Goal: Task Accomplishment & Management: Use online tool/utility

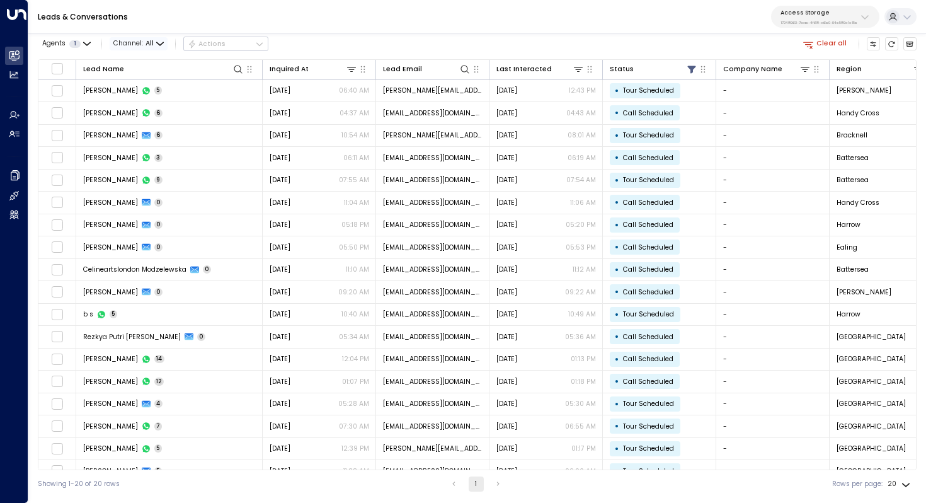
click at [149, 42] on span "All" at bounding box center [149, 44] width 8 height 8
click at [375, 30] on div at bounding box center [463, 251] width 926 height 503
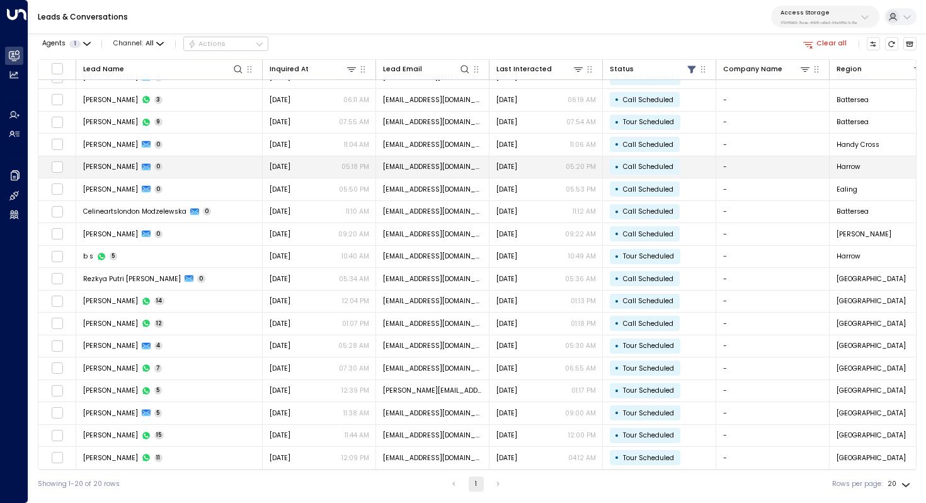
scroll to position [0, 0]
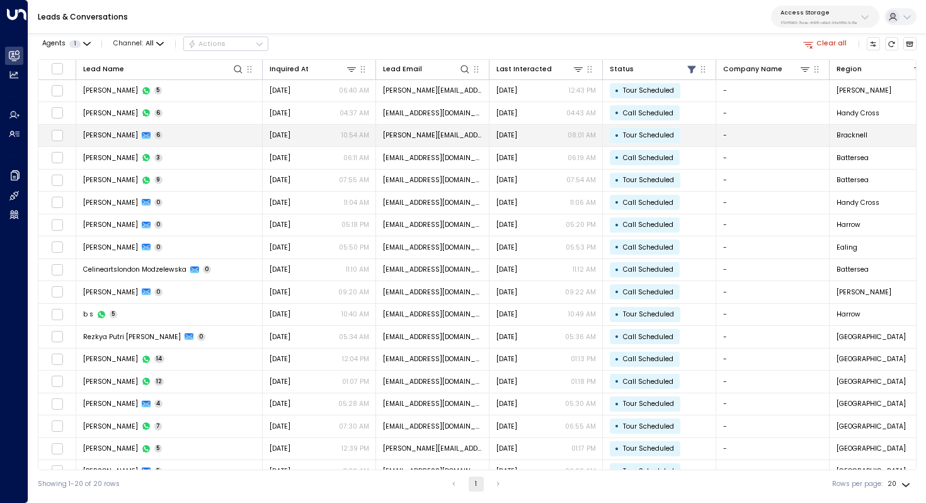
click at [174, 130] on td "Joe Strange 6" at bounding box center [169, 136] width 186 height 22
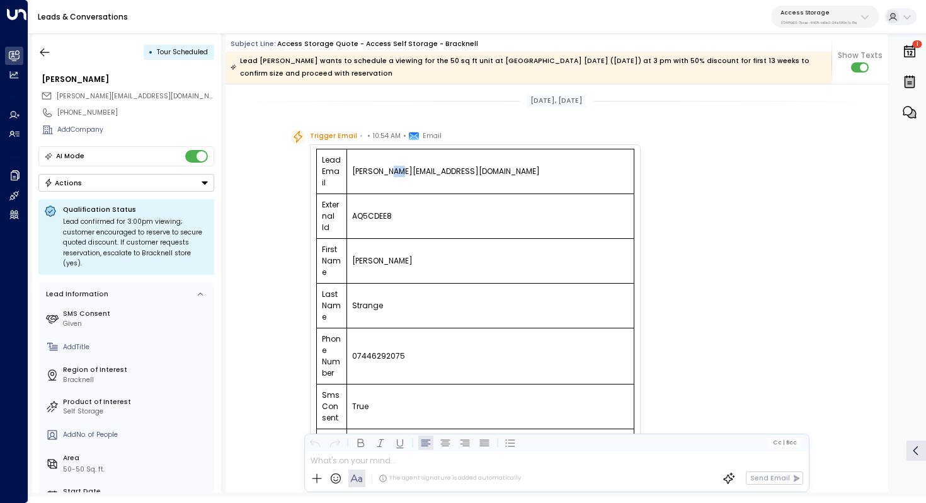
drag, startPoint x: 383, startPoint y: 171, endPoint x: 392, endPoint y: 171, distance: 8.8
click at [392, 171] on td "joe.strange@hotmail.com" at bounding box center [489, 171] width 287 height 45
drag, startPoint x: 442, startPoint y: 171, endPoint x: 387, endPoint y: 171, distance: 55.4
click at [387, 171] on td "joe.strange@hotmail.com" at bounding box center [489, 171] width 287 height 45
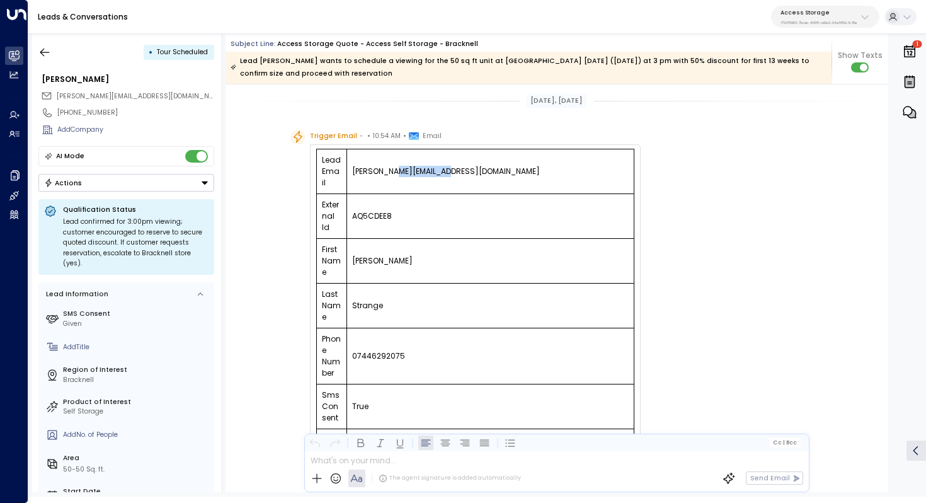
click at [387, 171] on td "joe.strange@hotmail.com" at bounding box center [489, 171] width 287 height 45
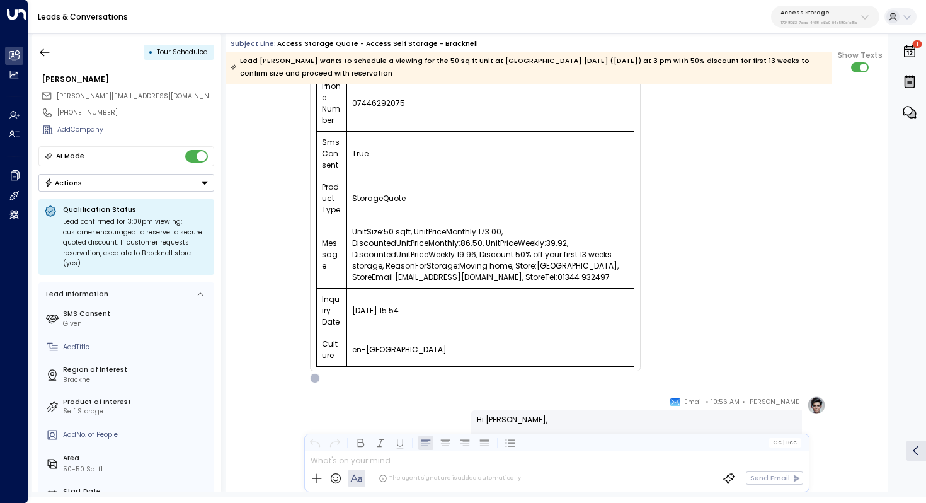
scroll to position [278, 0]
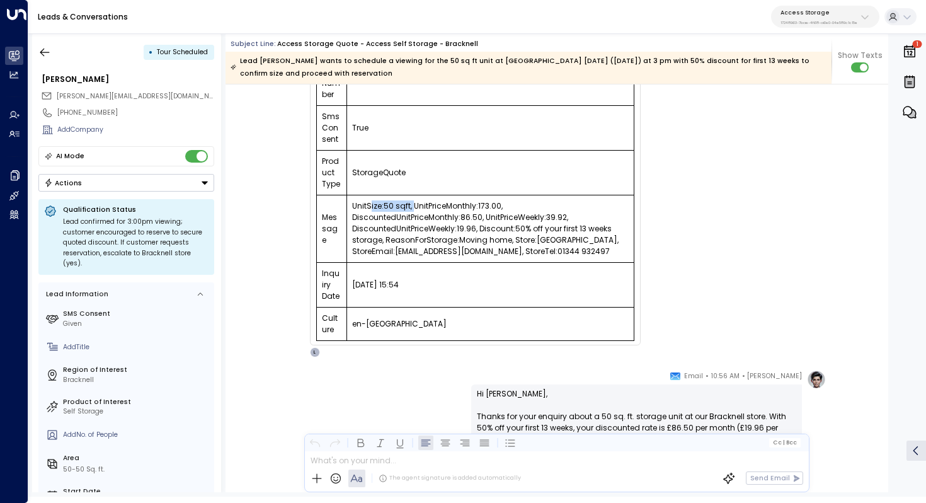
drag, startPoint x: 369, startPoint y: 204, endPoint x: 412, endPoint y: 204, distance: 42.8
click at [412, 204] on td "UnitSize:50 sqft, UnitPriceMonthly:173.00, DiscountedUnitPriceMonthly:86.50, Un…" at bounding box center [489, 228] width 287 height 67
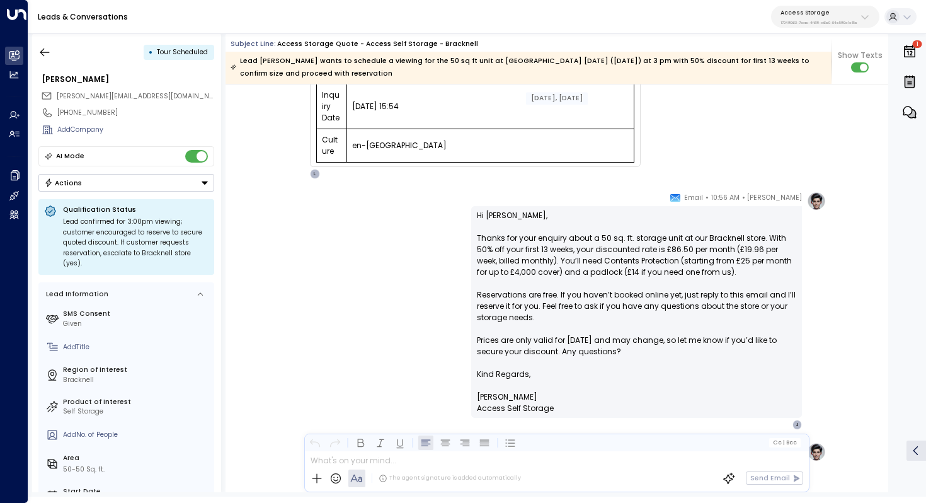
scroll to position [458, 0]
drag, startPoint x: 513, startPoint y: 240, endPoint x: 554, endPoint y: 239, distance: 41.6
click at [555, 239] on p "Hi Joe, Thanks for your enquiry about a 50 sq. ft. storage unit at our Bracknel…" at bounding box center [636, 287] width 319 height 159
click at [554, 239] on p "Hi Joe, Thanks for your enquiry about a 50 sq. ft. storage unit at our Bracknel…" at bounding box center [636, 287] width 319 height 159
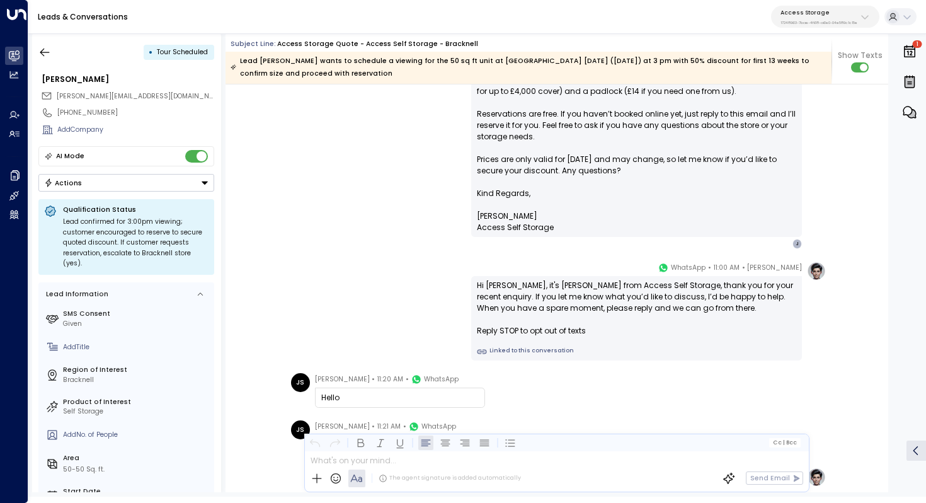
scroll to position [646, 0]
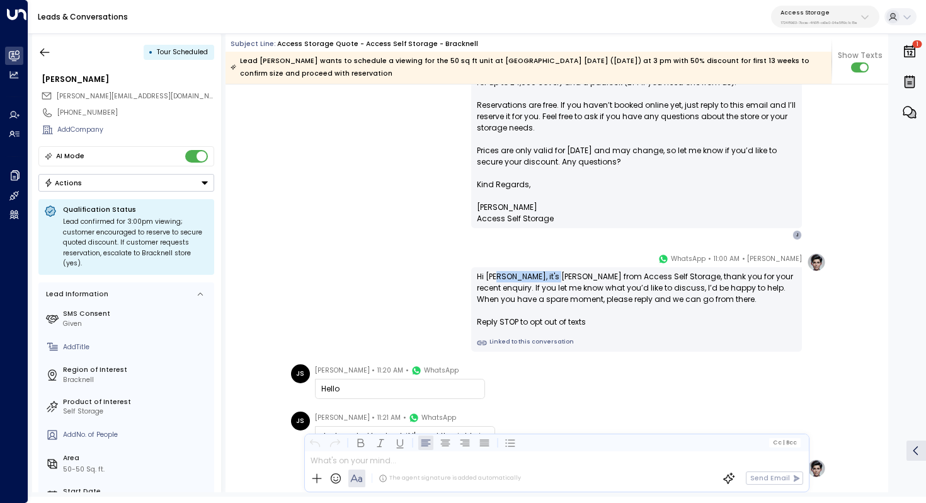
drag, startPoint x: 498, startPoint y: 276, endPoint x: 564, endPoint y: 276, distance: 66.1
click at [564, 276] on div "Hi Joe, it's Laura Chambers from Access Self Storage, thank you for your recent…" at bounding box center [636, 299] width 319 height 57
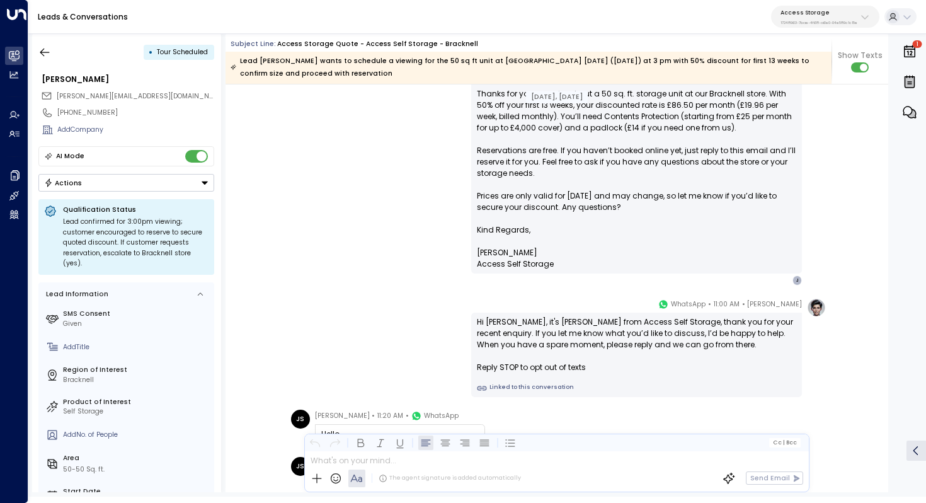
scroll to position [600, 0]
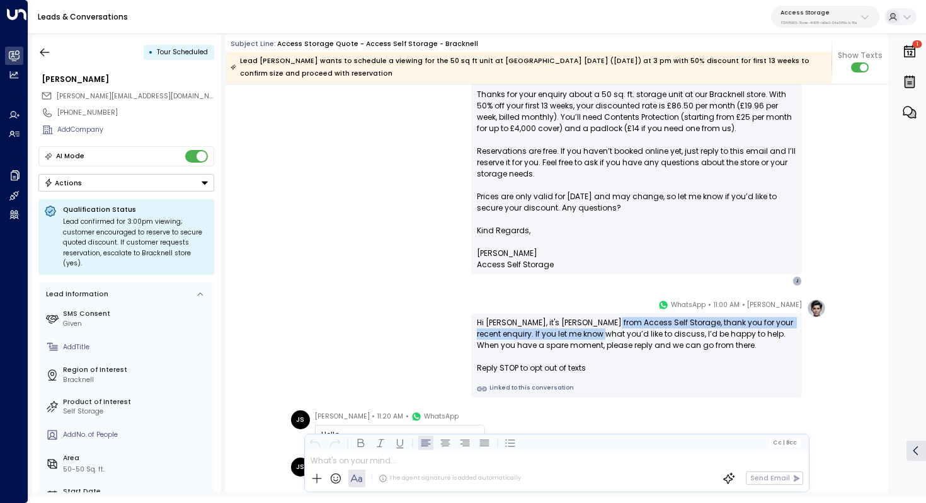
drag, startPoint x: 613, startPoint y: 323, endPoint x: 613, endPoint y: 333, distance: 10.1
click at [613, 333] on div "Hi Joe, it's Laura Chambers from Access Self Storage, thank you for your recent…" at bounding box center [636, 345] width 319 height 57
drag, startPoint x: 578, startPoint y: 328, endPoint x: 585, endPoint y: 328, distance: 6.9
click at [585, 328] on div "Hi Joe, it's Laura Chambers from Access Self Storage, thank you for your recent…" at bounding box center [636, 345] width 319 height 57
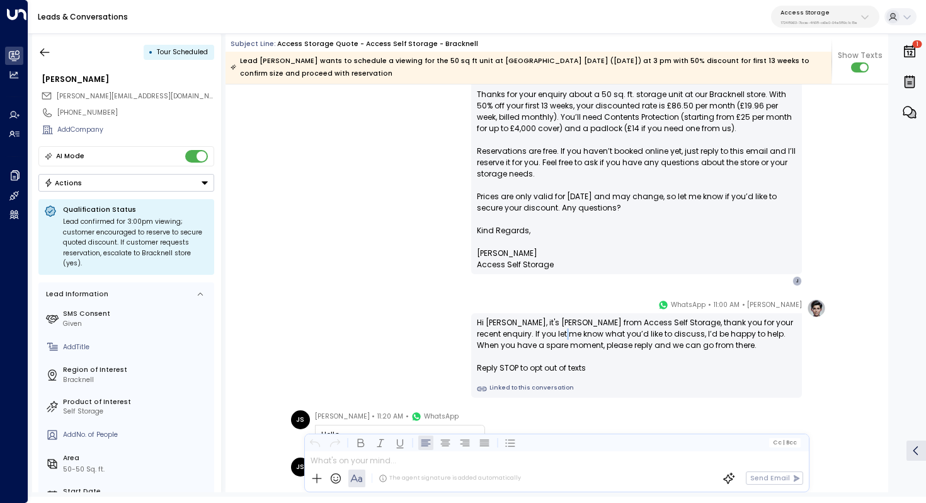
click at [585, 328] on div "Hi Joe, it's Laura Chambers from Access Self Storage, thank you for your recent…" at bounding box center [636, 345] width 319 height 57
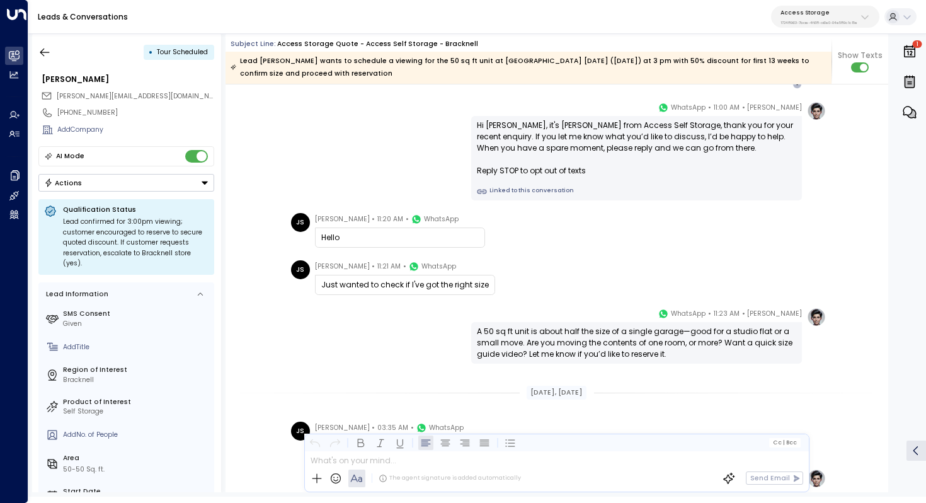
scroll to position [799, 0]
drag, startPoint x: 394, startPoint y: 282, endPoint x: 410, endPoint y: 282, distance: 16.4
click at [410, 282] on div "Just wanted to check if I've got the right size" at bounding box center [405, 282] width 168 height 11
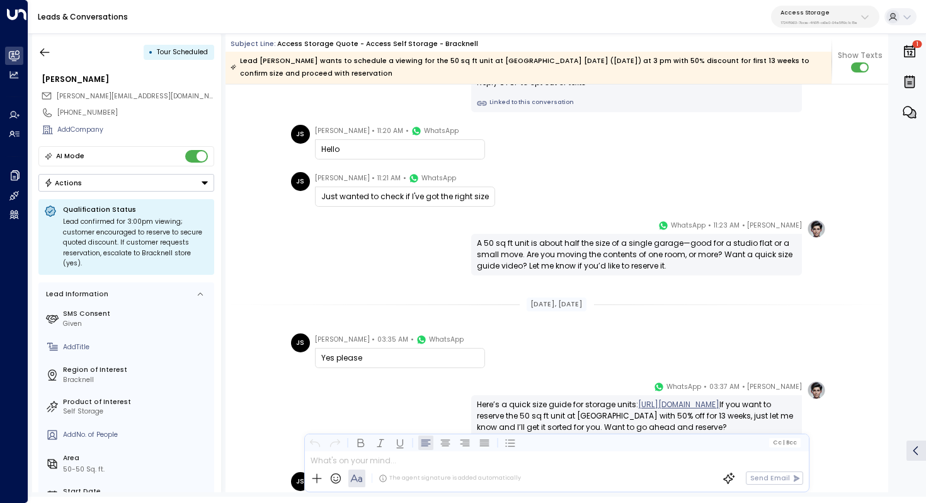
scroll to position [896, 0]
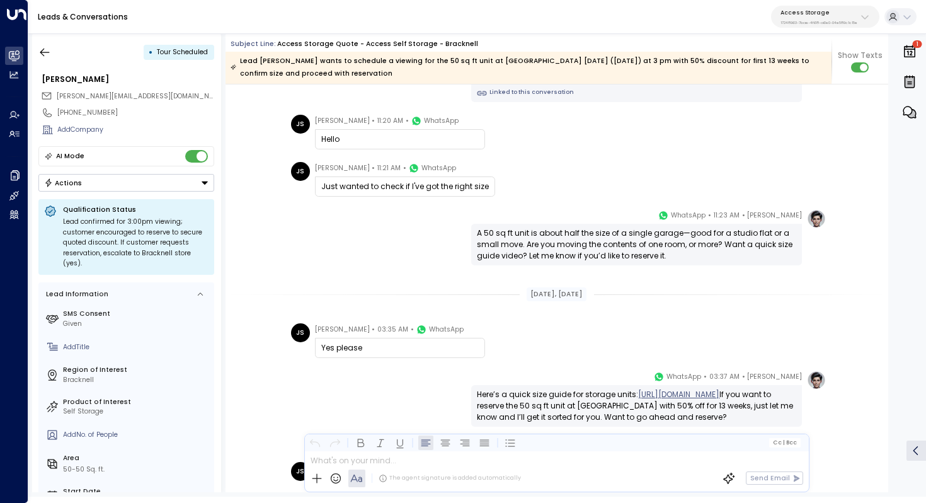
click at [570, 250] on div "A 50 sq ft unit is about half the size of a single garage—good for a studio fla…" at bounding box center [636, 244] width 319 height 34
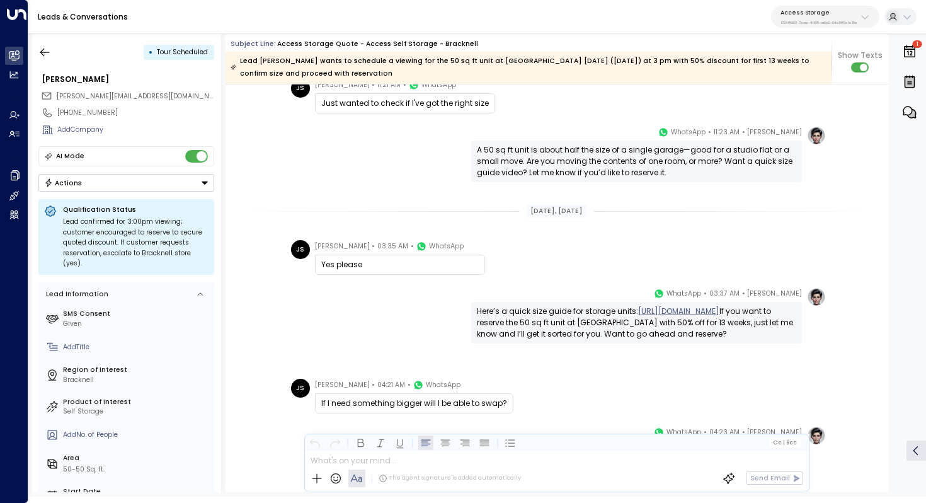
scroll to position [994, 0]
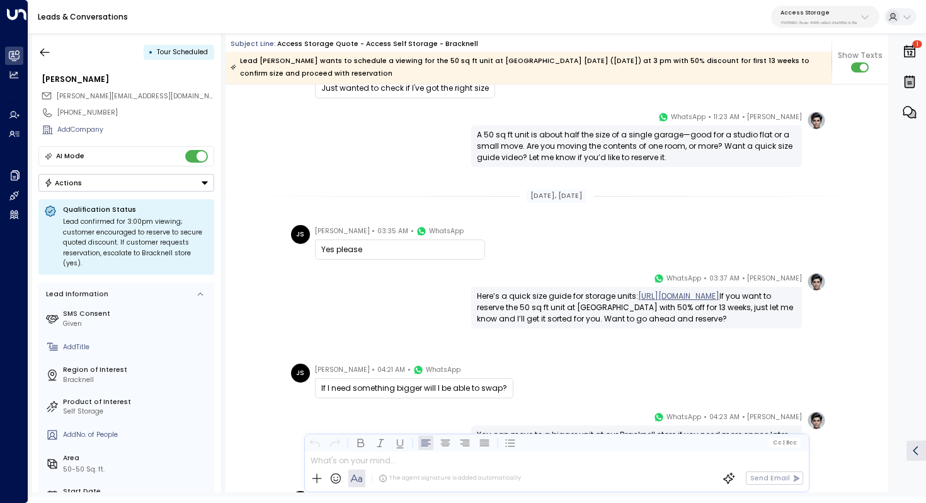
click at [532, 324] on div "Here’s a quick size guide for storage units: https://www.youtube.com/playlist?l…" at bounding box center [636, 307] width 319 height 34
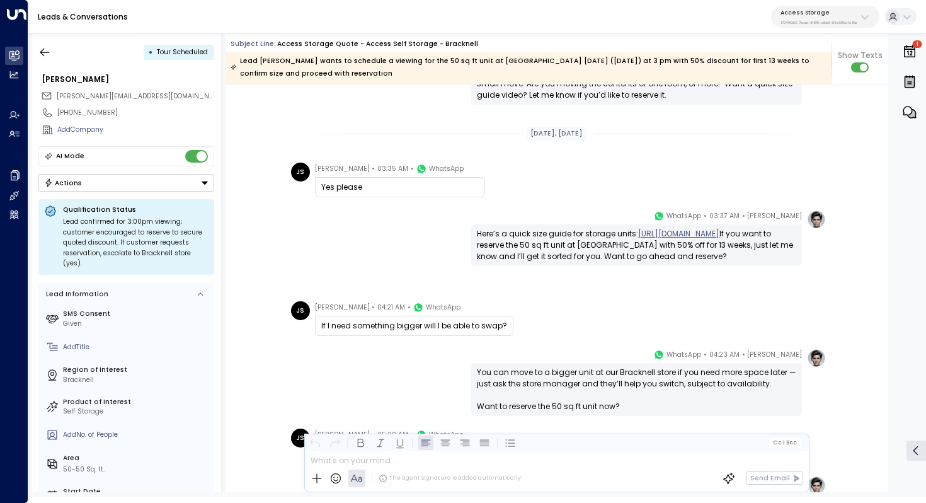
scroll to position [1059, 0]
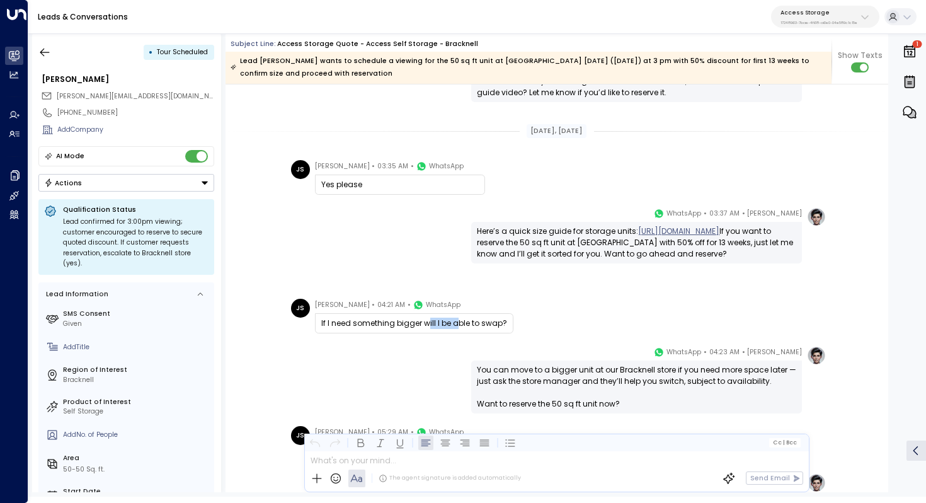
drag, startPoint x: 426, startPoint y: 325, endPoint x: 453, endPoint y: 325, distance: 27.7
click at [453, 325] on div "If I need something bigger will I be able to swap?" at bounding box center [414, 322] width 186 height 11
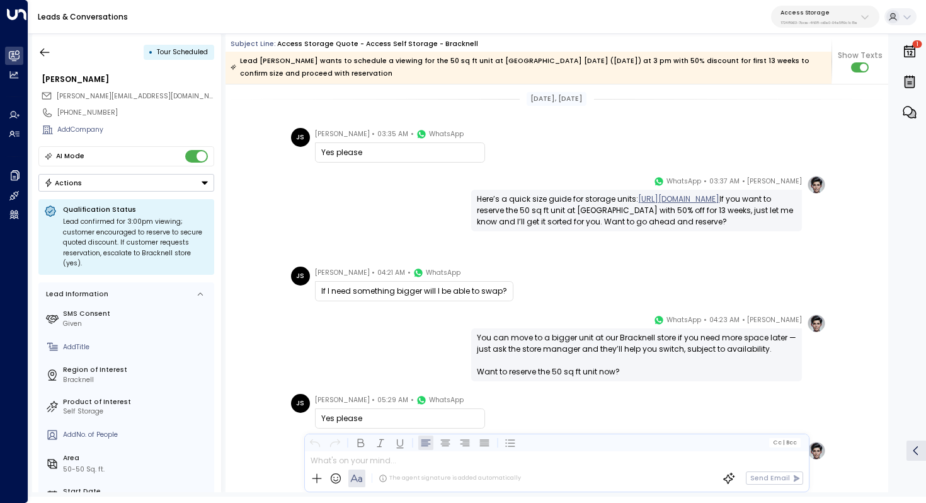
scroll to position [1103, 0]
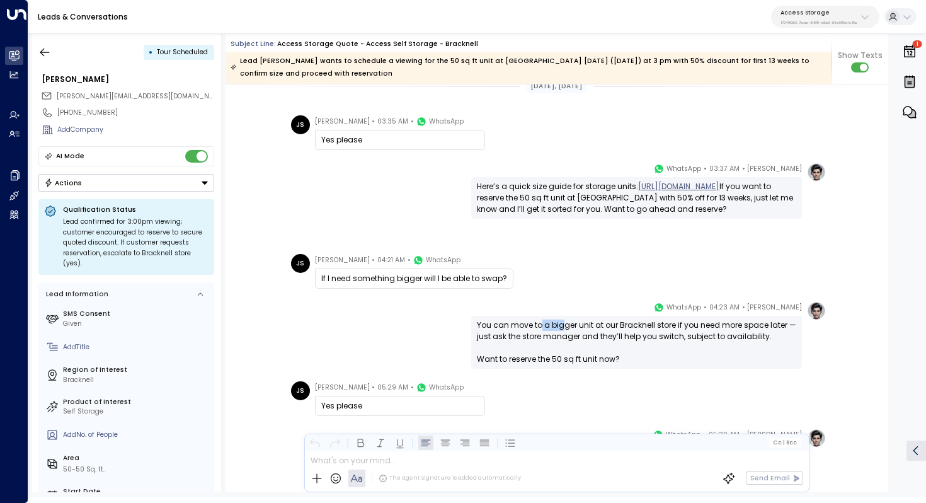
drag, startPoint x: 539, startPoint y: 326, endPoint x: 561, endPoint y: 326, distance: 21.4
click at [561, 326] on div "You can move to a bigger unit at our Bracknell store if you need more space lat…" at bounding box center [636, 341] width 319 height 45
click at [579, 330] on div "You can move to a bigger unit at our Bracknell store if you need more space lat…" at bounding box center [636, 341] width 319 height 45
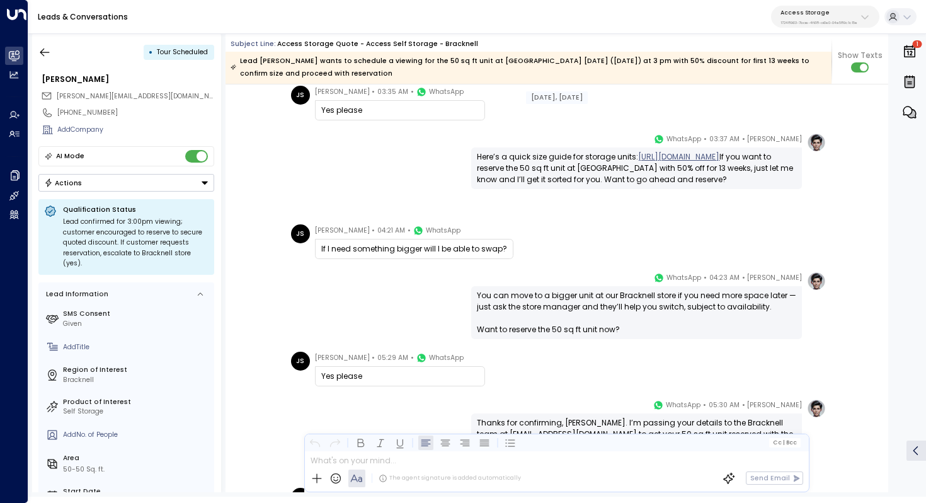
scroll to position [1137, 0]
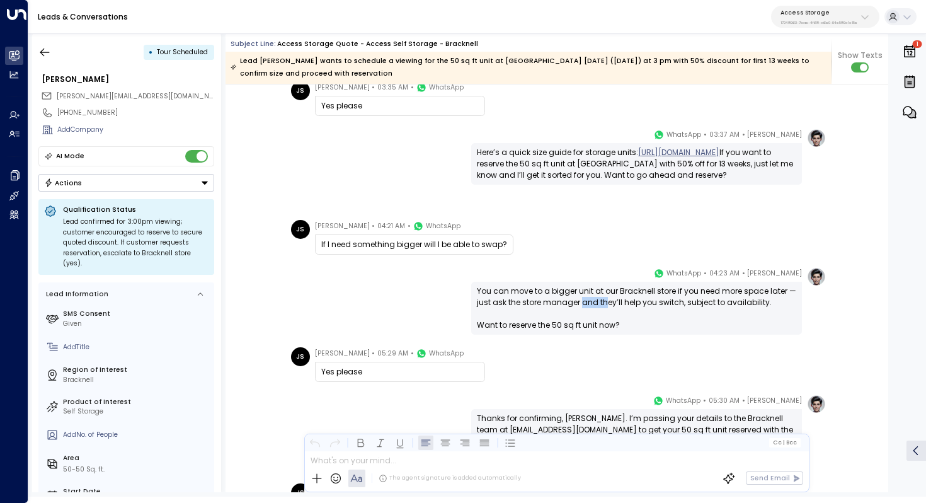
drag, startPoint x: 581, startPoint y: 302, endPoint x: 606, endPoint y: 302, distance: 25.2
click at [606, 302] on div "You can move to a bigger unit at our Bracknell store if you need more space lat…" at bounding box center [636, 307] width 319 height 45
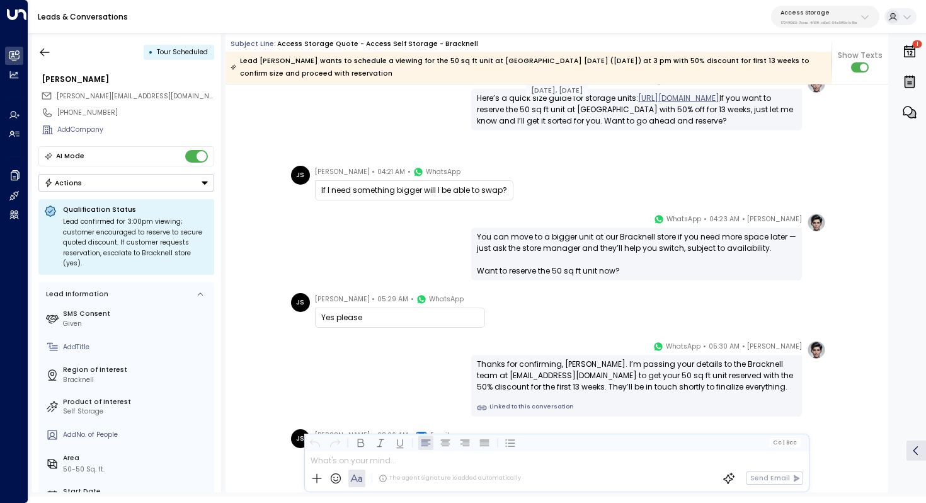
scroll to position [1199, 0]
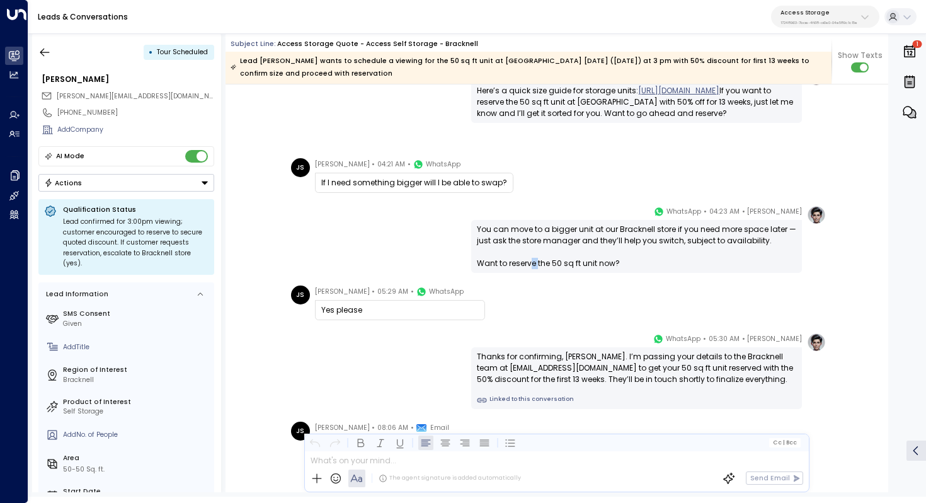
drag, startPoint x: 529, startPoint y: 266, endPoint x: 538, endPoint y: 266, distance: 8.8
click at [538, 266] on div "You can move to a bigger unit at our Bracknell store if you need more space lat…" at bounding box center [636, 246] width 319 height 45
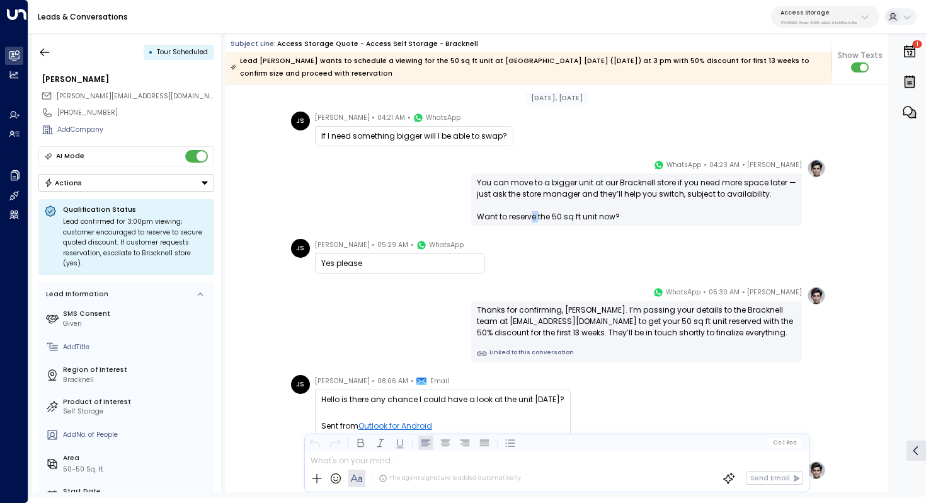
scroll to position [1262, 0]
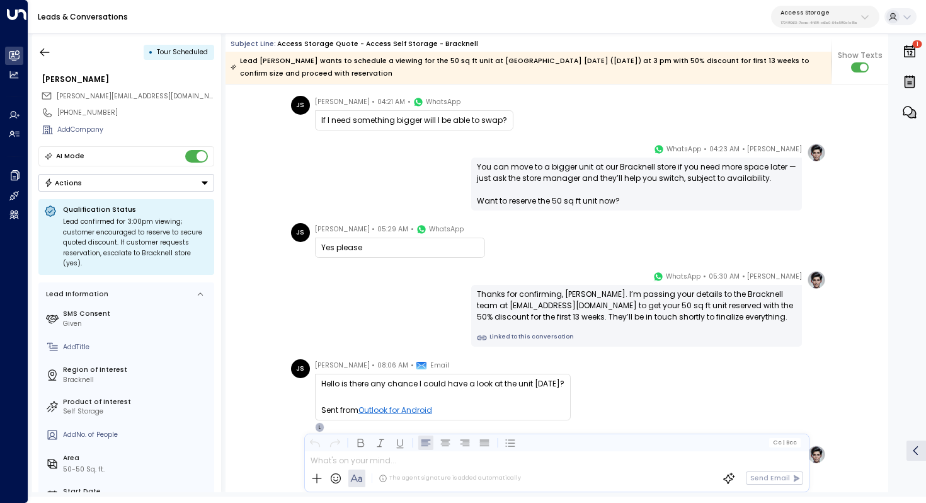
click at [566, 302] on div "Thanks for confirming, Joe. I’m passing your details to the Bracknell team at b…" at bounding box center [636, 305] width 319 height 34
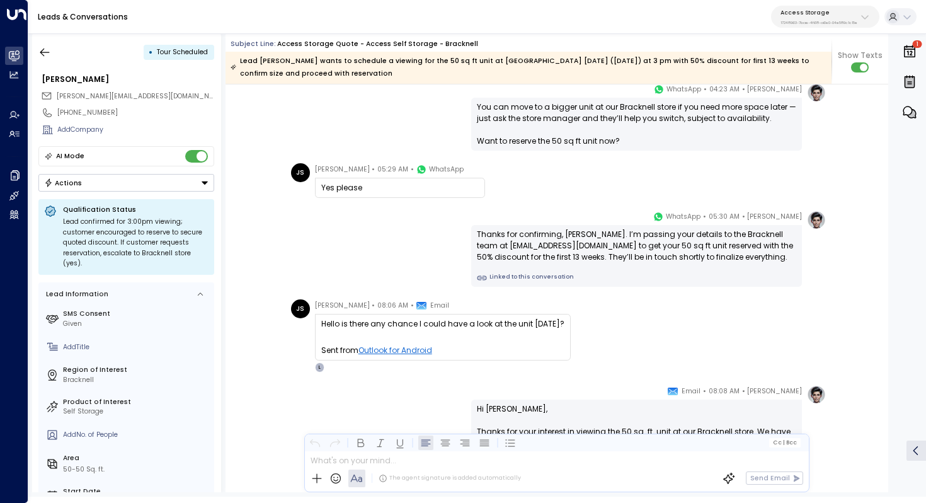
scroll to position [1279, 0]
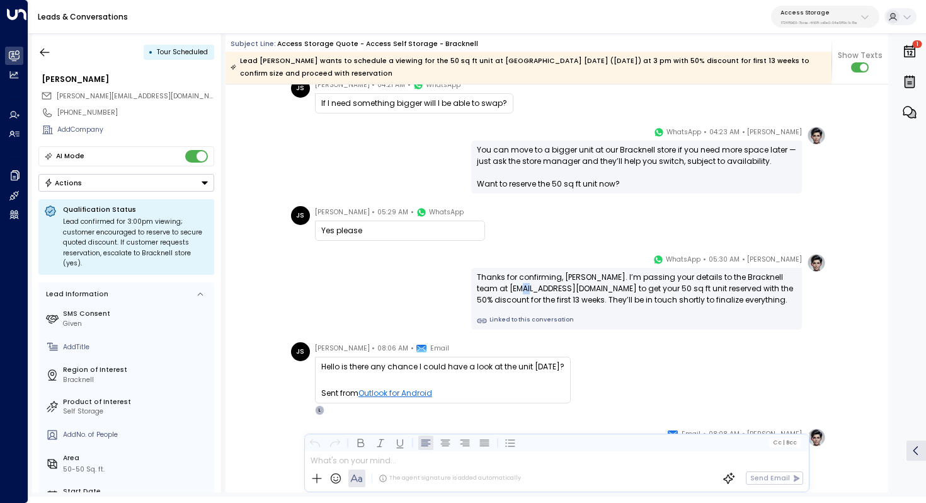
drag, startPoint x: 532, startPoint y: 284, endPoint x: 541, endPoint y: 284, distance: 9.4
click at [541, 284] on div "Thanks for confirming, Joe. I’m passing your details to the Bracknell team at b…" at bounding box center [636, 288] width 319 height 34
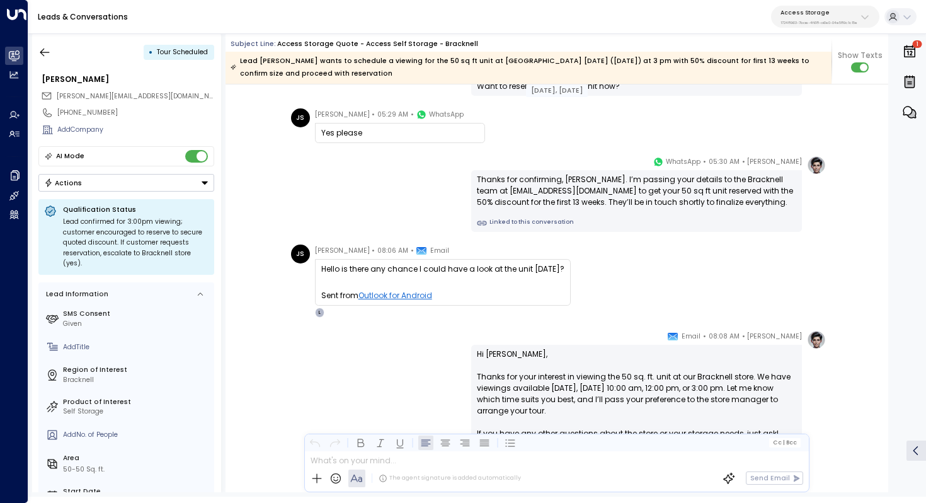
scroll to position [1379, 0]
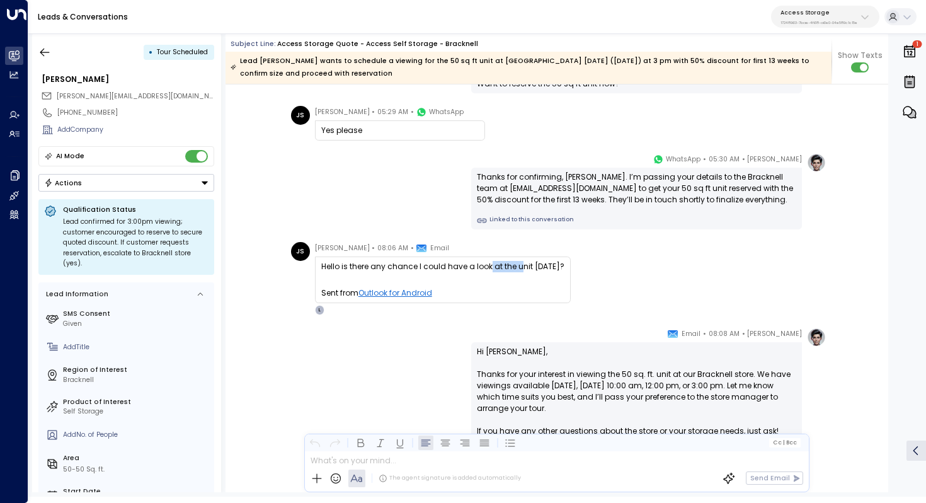
drag, startPoint x: 487, startPoint y: 267, endPoint x: 522, endPoint y: 267, distance: 35.3
click at [522, 267] on div "Hello is there any chance I could have a look at the unit tomorrow?" at bounding box center [442, 266] width 243 height 11
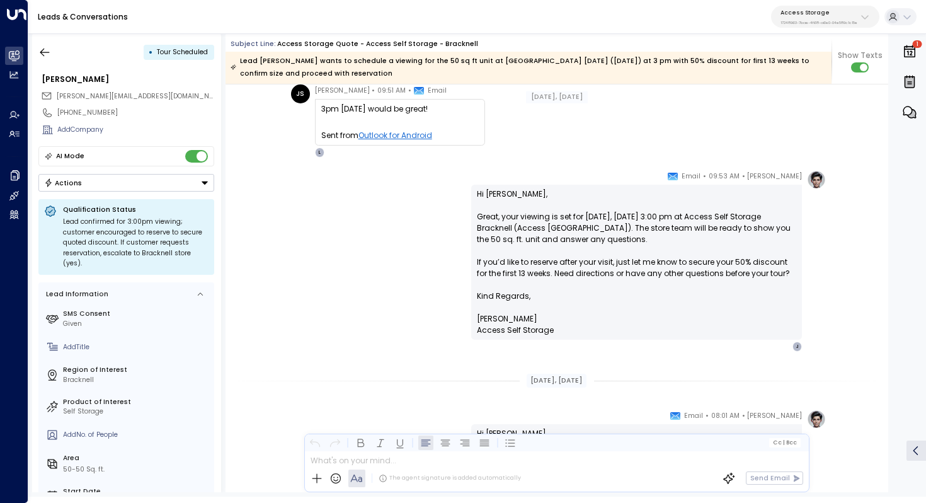
scroll to position [1927, 0]
drag, startPoint x: 545, startPoint y: 218, endPoint x: 545, endPoint y: 231, distance: 13.2
click at [545, 231] on p "Hi Joe, Great, your viewing is set for tomorrow, Friday 26 September, at 3:00 p…" at bounding box center [636, 240] width 319 height 102
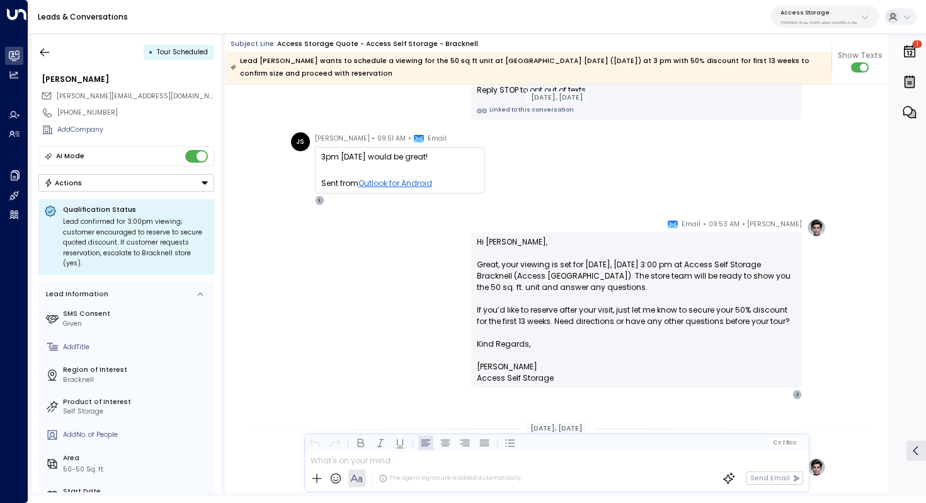
scroll to position [1876, 0]
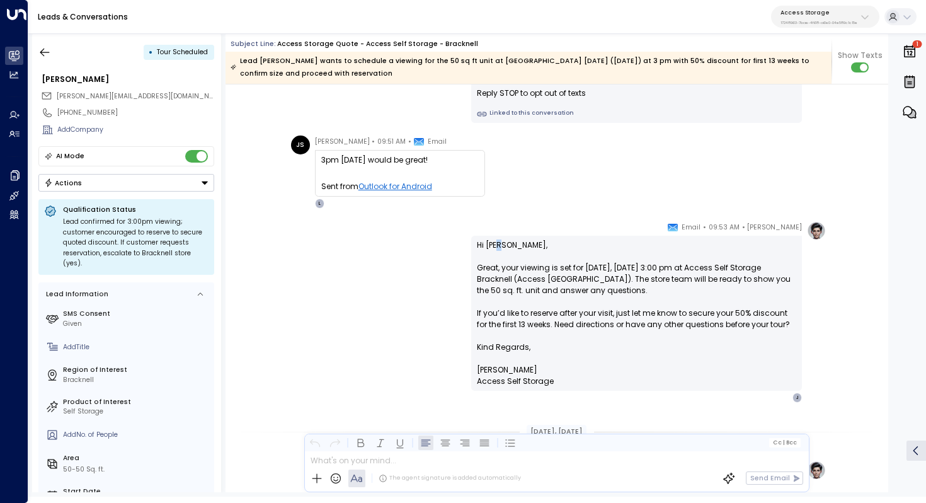
drag, startPoint x: 498, startPoint y: 245, endPoint x: 518, endPoint y: 248, distance: 20.4
click at [518, 248] on p "Hi Joe, Great, your viewing is set for tomorrow, Friday 26 September, at 3:00 p…" at bounding box center [636, 290] width 319 height 102
drag, startPoint x: 482, startPoint y: 243, endPoint x: 502, endPoint y: 248, distance: 20.2
click at [499, 247] on p "Hi Joe, Great, your viewing is set for tomorrow, Friday 26 September, at 3:00 p…" at bounding box center [636, 290] width 319 height 102
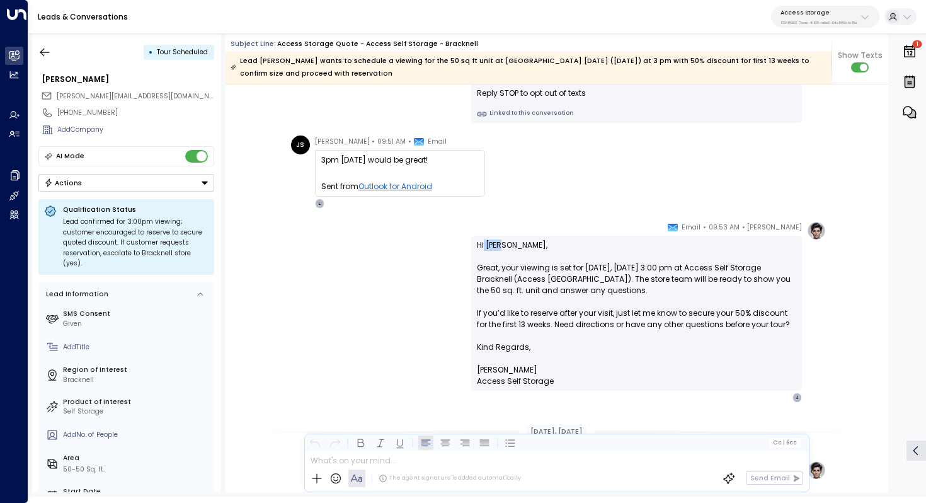
click at [502, 248] on p "Hi Joe, Great, your viewing is set for tomorrow, Friday 26 September, at 3:00 p…" at bounding box center [636, 290] width 319 height 102
drag, startPoint x: 482, startPoint y: 245, endPoint x: 495, endPoint y: 245, distance: 13.2
click at [493, 245] on p "Hi Joe, Great, your viewing is set for tomorrow, Friday 26 September, at 3:00 p…" at bounding box center [636, 290] width 319 height 102
click at [495, 245] on p "Hi Joe, Great, your viewing is set for tomorrow, Friday 26 September, at 3:00 p…" at bounding box center [636, 290] width 319 height 102
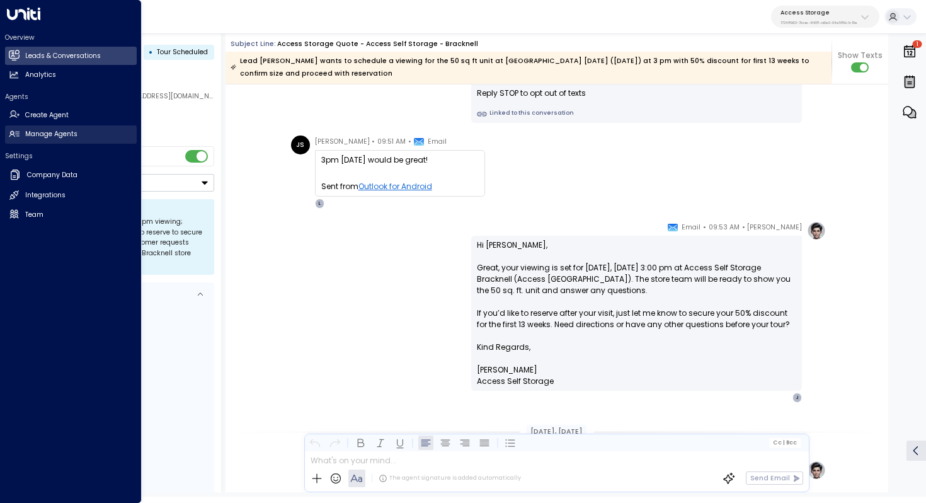
click at [45, 137] on h2 "Manage Agents" at bounding box center [51, 134] width 52 height 10
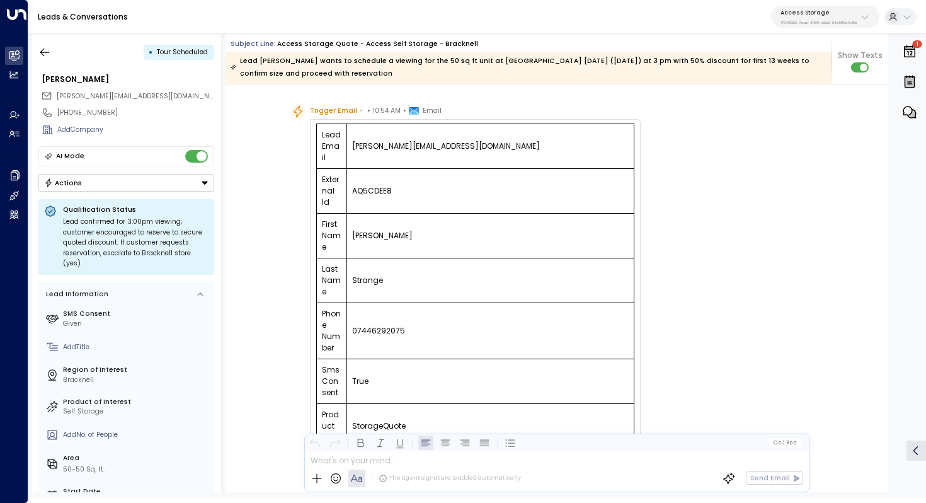
scroll to position [27, 0]
drag, startPoint x: 397, startPoint y: 144, endPoint x: 441, endPoint y: 144, distance: 43.5
click at [441, 144] on td "joe.strange@hotmail.com" at bounding box center [489, 144] width 287 height 45
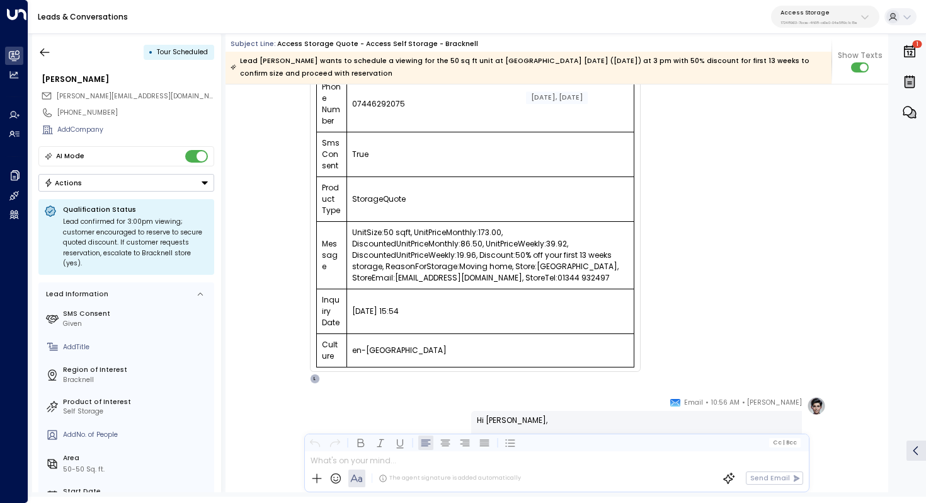
scroll to position [263, 0]
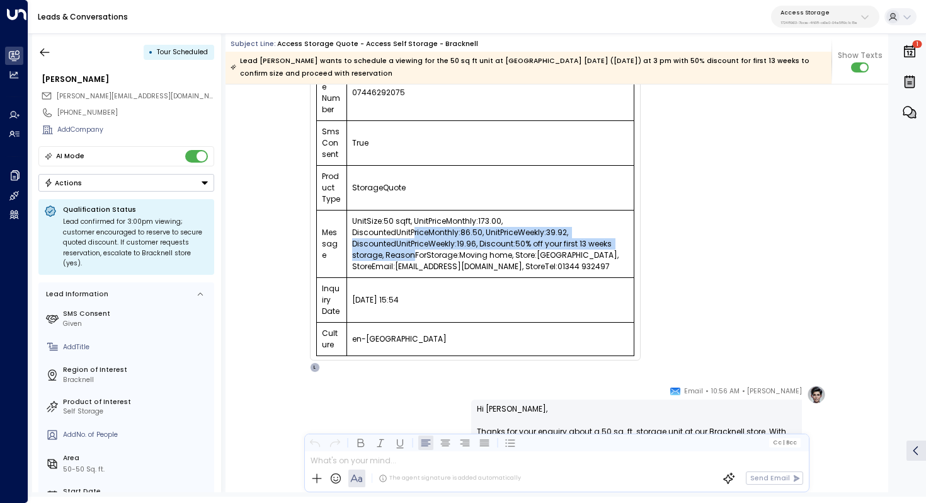
drag, startPoint x: 411, startPoint y: 234, endPoint x: 411, endPoint y: 259, distance: 25.2
click at [411, 259] on td "UnitSize:50 sqft, UnitPriceMonthly:173.00, DiscountedUnitPriceMonthly:86.50, Un…" at bounding box center [489, 243] width 287 height 67
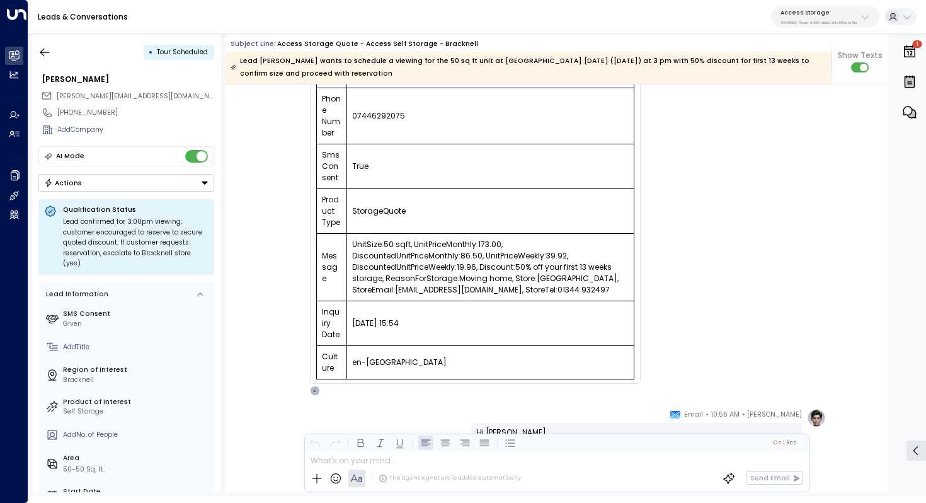
scroll to position [241, 0]
click at [393, 245] on td "UnitSize:50 sqft, UnitPriceMonthly:173.00, DiscountedUnitPriceMonthly:86.50, Un…" at bounding box center [489, 265] width 287 height 67
drag, startPoint x: 435, startPoint y: 246, endPoint x: 469, endPoint y: 246, distance: 33.4
click at [469, 246] on td "UnitSize:50 sqft, UnitPriceMonthly:173.00, DiscountedUnitPriceMonthly:86.50, Un…" at bounding box center [489, 265] width 287 height 67
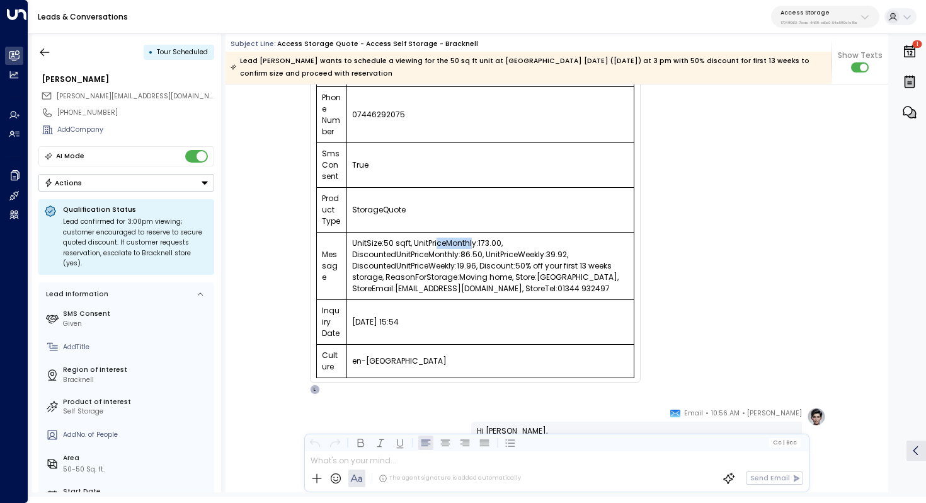
click at [469, 246] on td "UnitSize:50 sqft, UnitPriceMonthly:173.00, DiscountedUnitPriceMonthly:86.50, Un…" at bounding box center [489, 265] width 287 height 67
drag, startPoint x: 513, startPoint y: 267, endPoint x: 523, endPoint y: 267, distance: 10.1
click at [523, 267] on td "UnitSize:50 sqft, UnitPriceMonthly:173.00, DiscountedUnitPriceMonthly:86.50, Un…" at bounding box center [489, 265] width 287 height 67
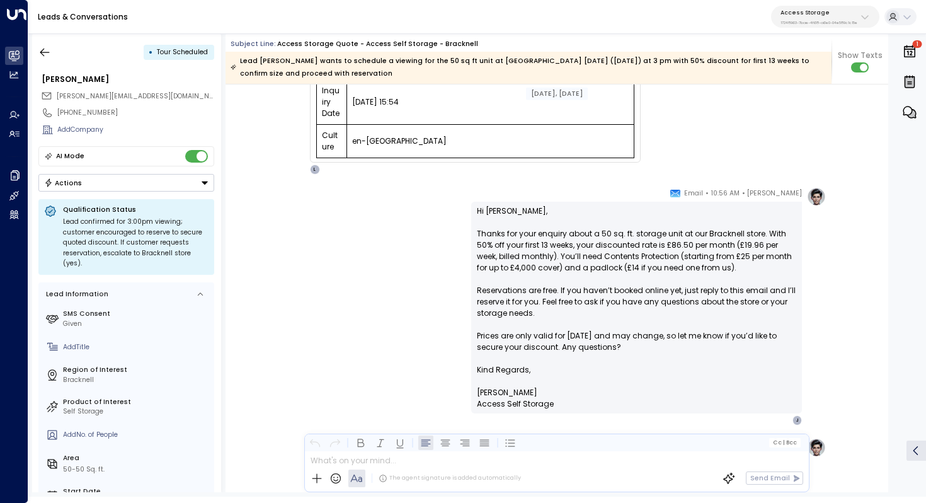
scroll to position [464, 0]
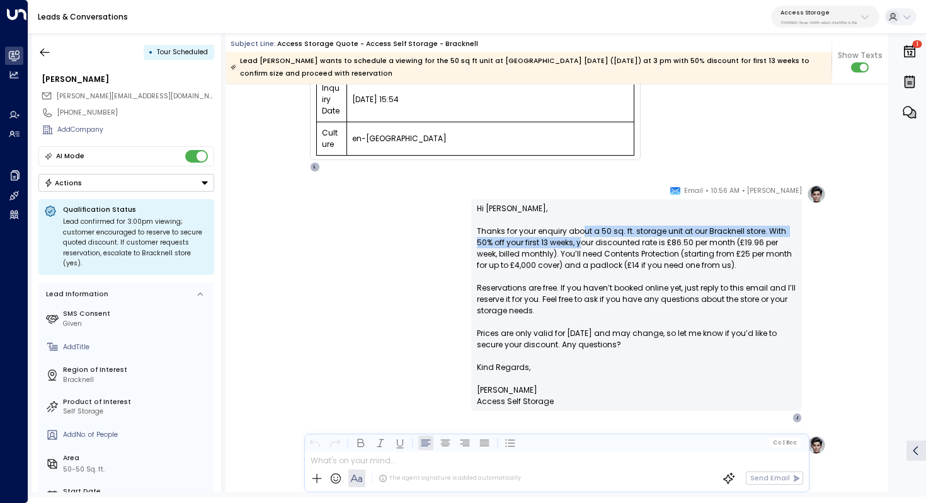
drag, startPoint x: 581, startPoint y: 235, endPoint x: 581, endPoint y: 246, distance: 11.3
click at [581, 246] on p "Hi Joe, Thanks for your enquiry about a 50 sq. ft. storage unit at our Bracknel…" at bounding box center [636, 282] width 319 height 159
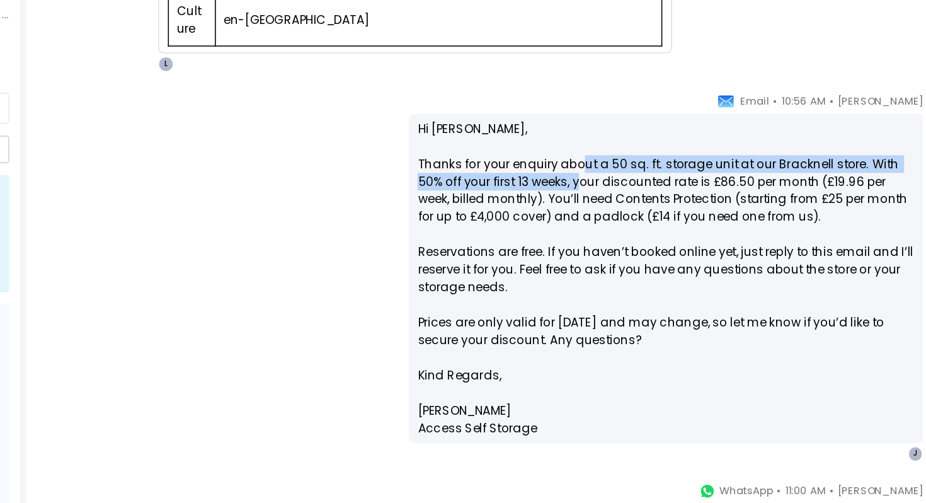
scroll to position [515, 0]
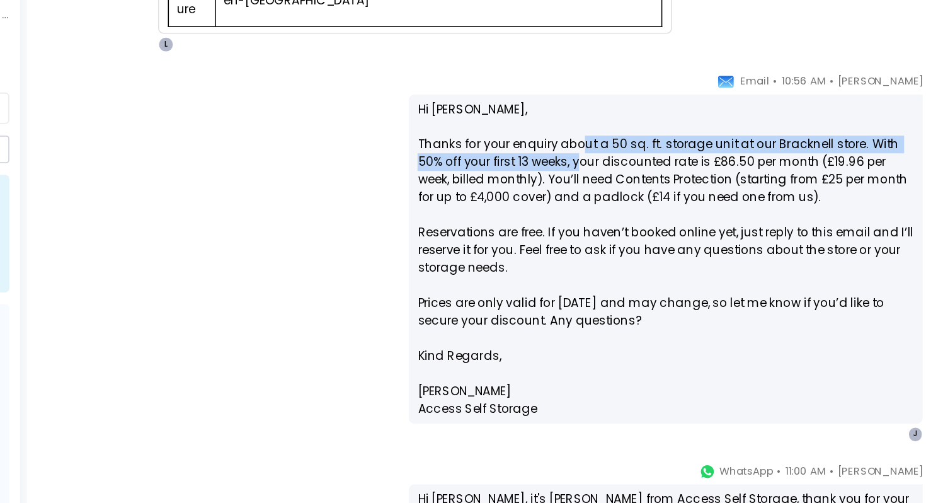
click at [611, 295] on p "Hi Joe, Thanks for your enquiry about a 50 sq. ft. storage unit at our Bracknel…" at bounding box center [636, 230] width 319 height 159
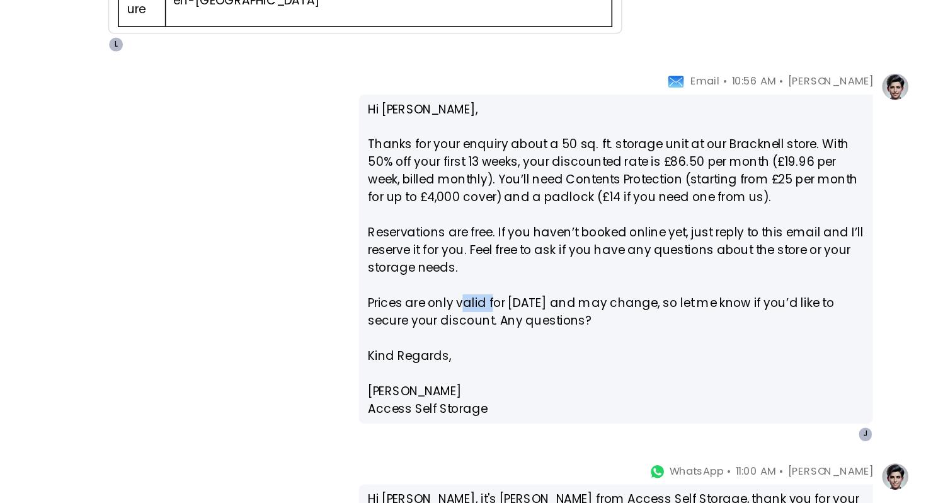
drag, startPoint x: 538, startPoint y: 282, endPoint x: 555, endPoint y: 282, distance: 17.0
click at [555, 282] on p "Hi Joe, Thanks for your enquiry about a 50 sq. ft. storage unit at our Bracknel…" at bounding box center [636, 230] width 319 height 159
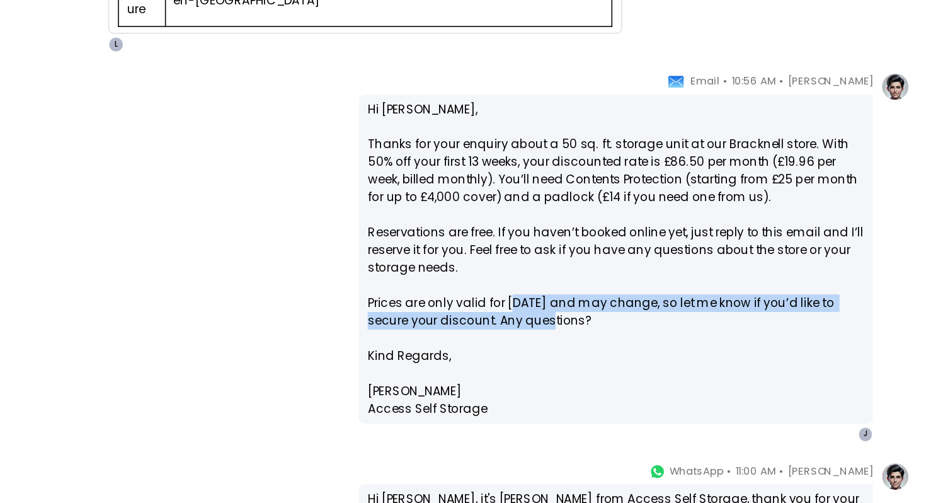
click at [569, 288] on p "Hi Joe, Thanks for your enquiry about a 50 sq. ft. storage unit at our Bracknel…" at bounding box center [636, 230] width 319 height 159
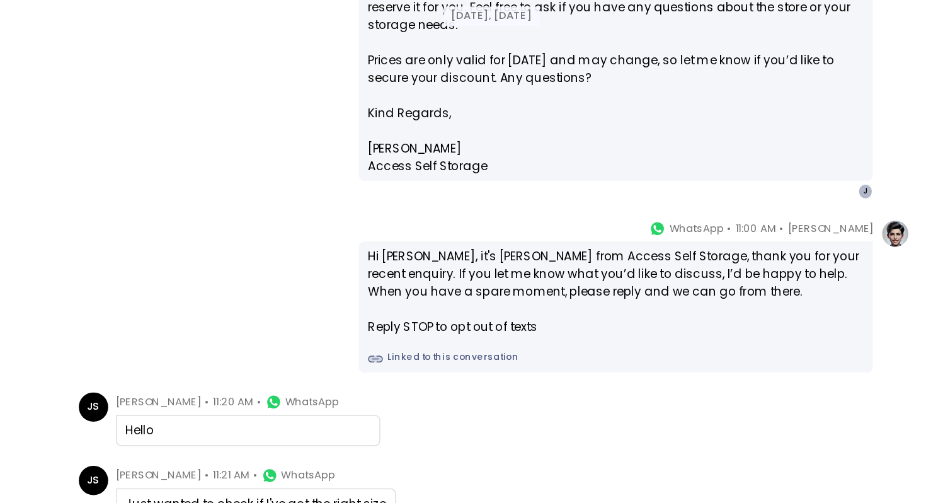
scroll to position [672, 0]
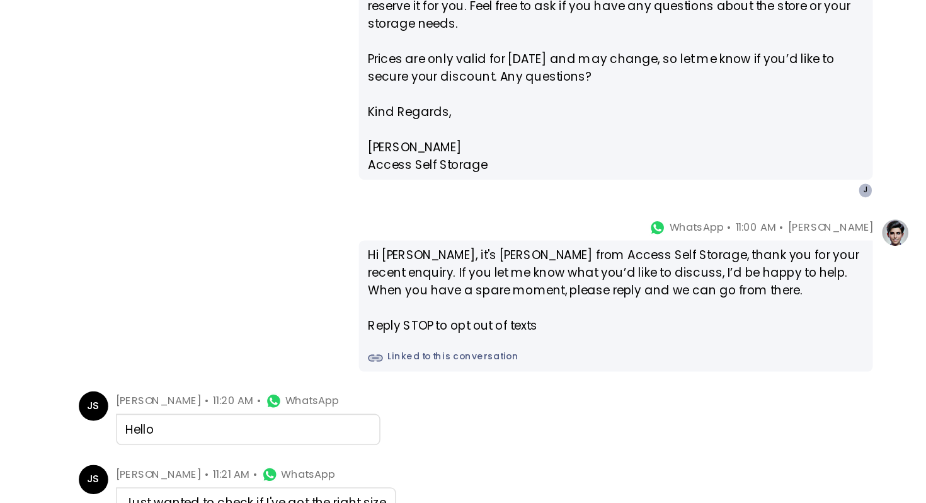
click at [610, 251] on div "Hi Joe, it's Laura Chambers from Access Self Storage, thank you for your recent…" at bounding box center [636, 273] width 319 height 57
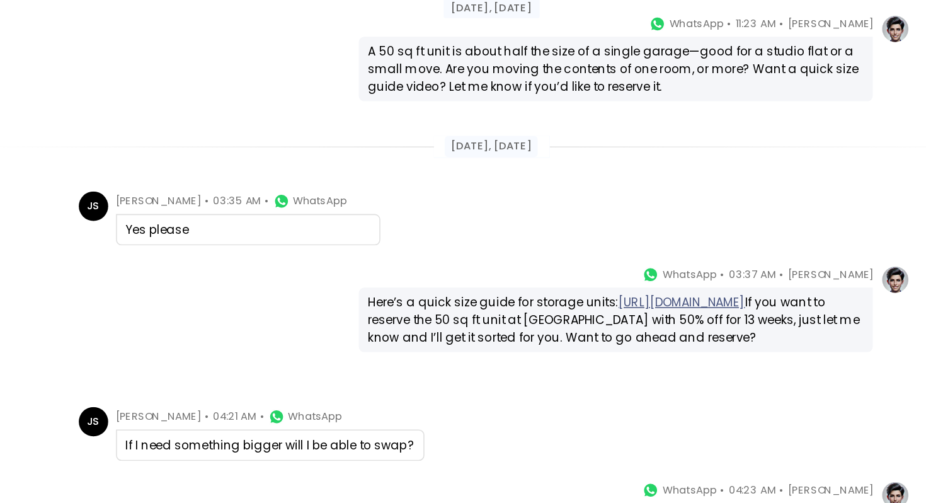
scroll to position [1024, 0]
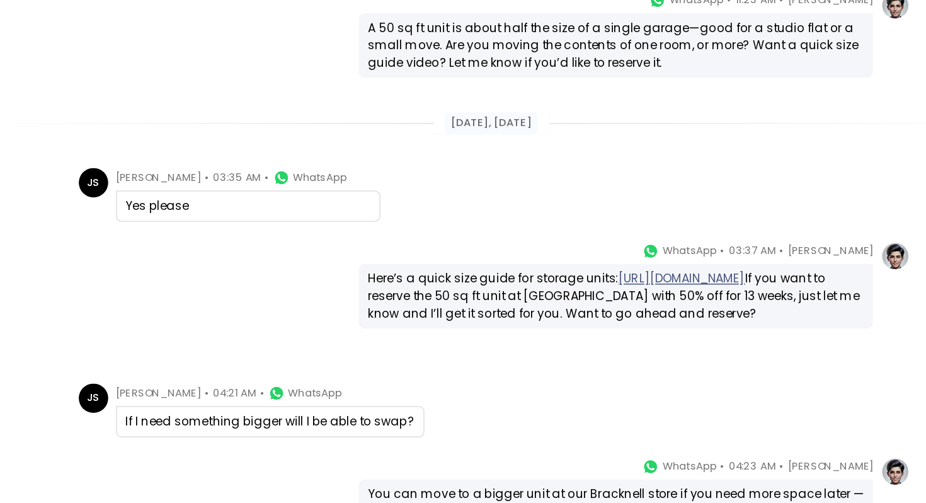
click at [559, 294] on div "Here’s a quick size guide for storage units: https://www.youtube.com/playlist?l…" at bounding box center [636, 277] width 319 height 34
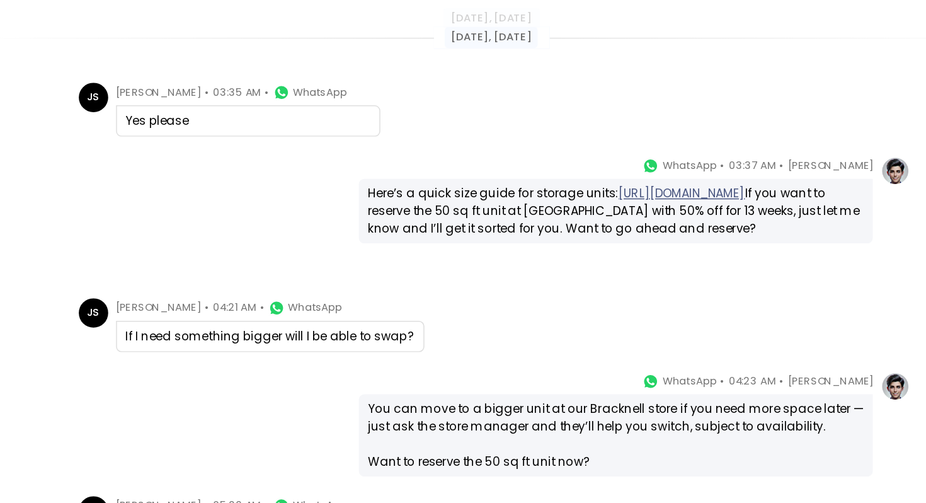
scroll to position [1086, 0]
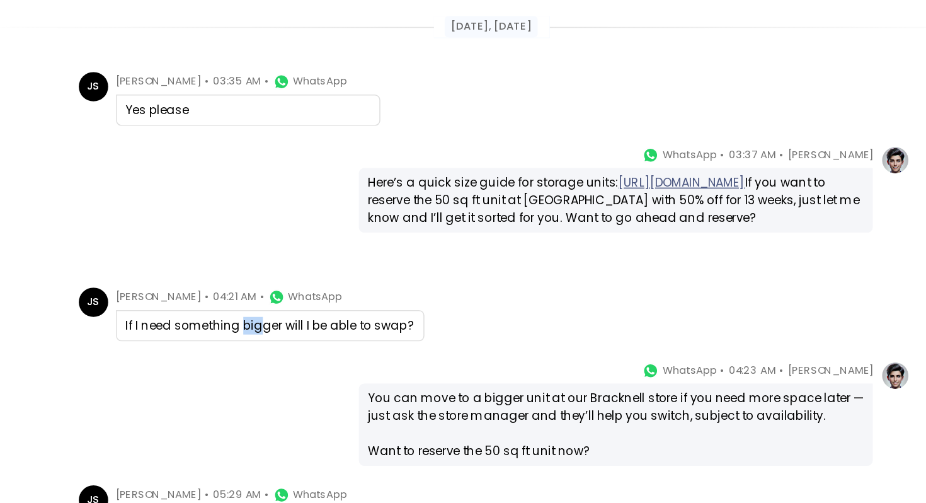
drag, startPoint x: 394, startPoint y: 295, endPoint x: 406, endPoint y: 295, distance: 12.6
click at [406, 295] on div "If I need something bigger will I be able to swap?" at bounding box center [414, 295] width 186 height 11
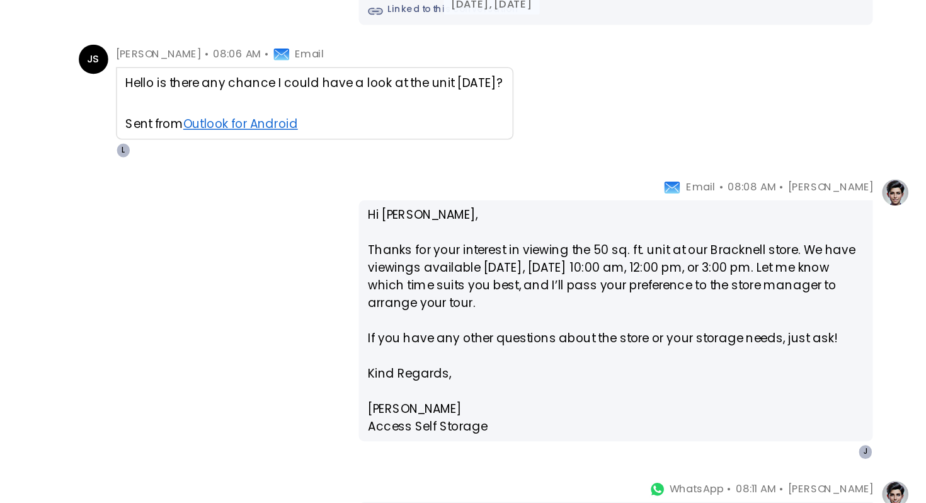
scroll to position [1507, 0]
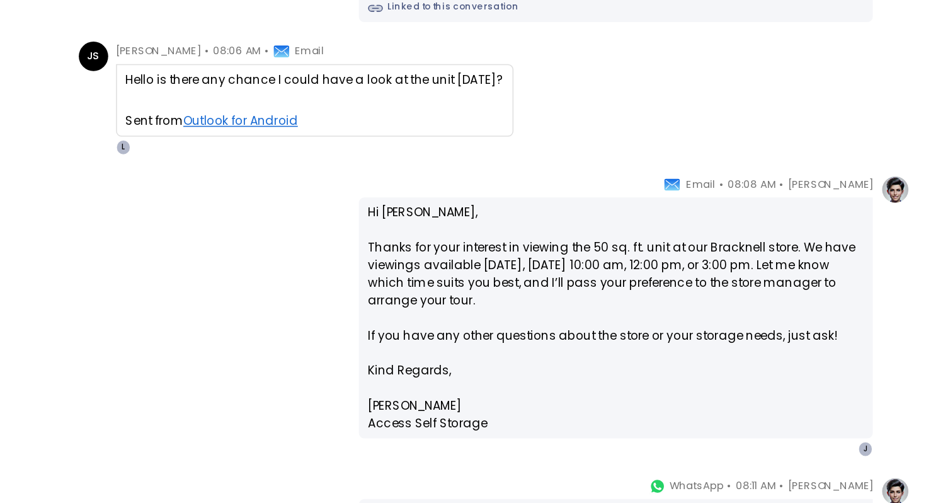
drag, startPoint x: 436, startPoint y: 137, endPoint x: 462, endPoint y: 137, distance: 25.8
click at [462, 137] on div "Hello is there any chance I could have a look at the unit tomorrow?" at bounding box center [442, 137] width 243 height 11
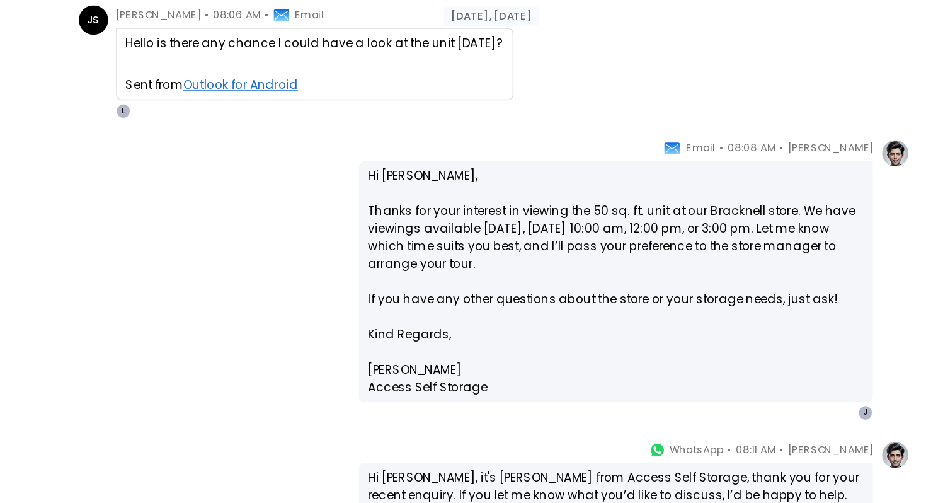
scroll to position [1531, 0]
drag, startPoint x: 621, startPoint y: 227, endPoint x: 621, endPoint y: 238, distance: 11.3
click at [621, 238] on p "Hi Joe, Thanks for your interest in viewing the 50 sq. ft. unit at our Bracknel…" at bounding box center [636, 244] width 319 height 102
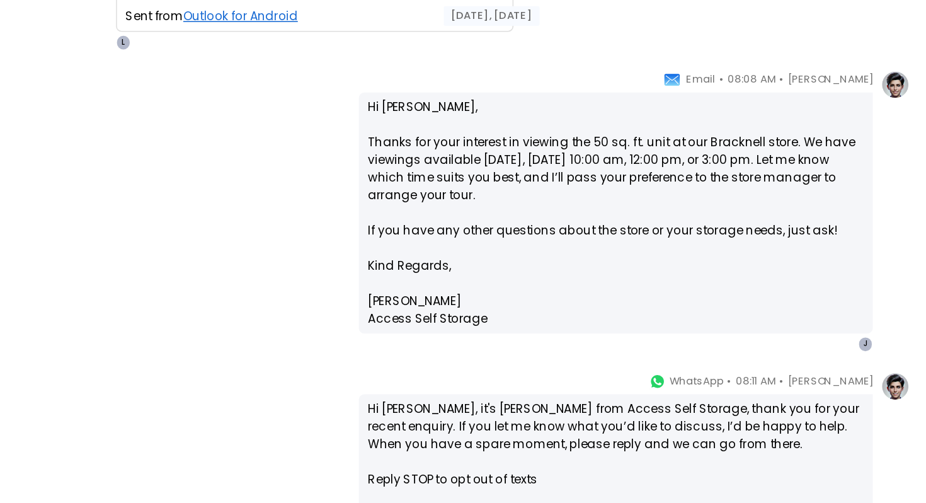
scroll to position [1575, 0]
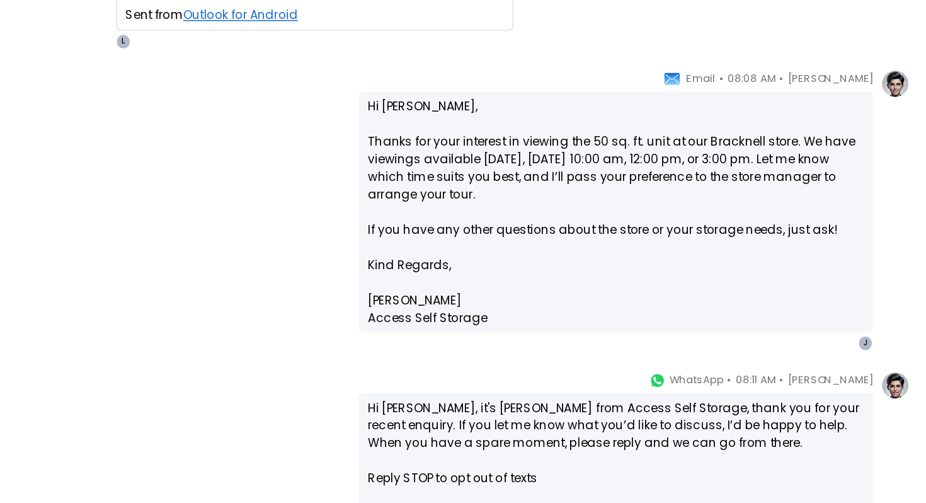
click at [647, 191] on p "Hi Joe, Thanks for your interest in viewing the 50 sq. ft. unit at our Bracknel…" at bounding box center [636, 200] width 319 height 102
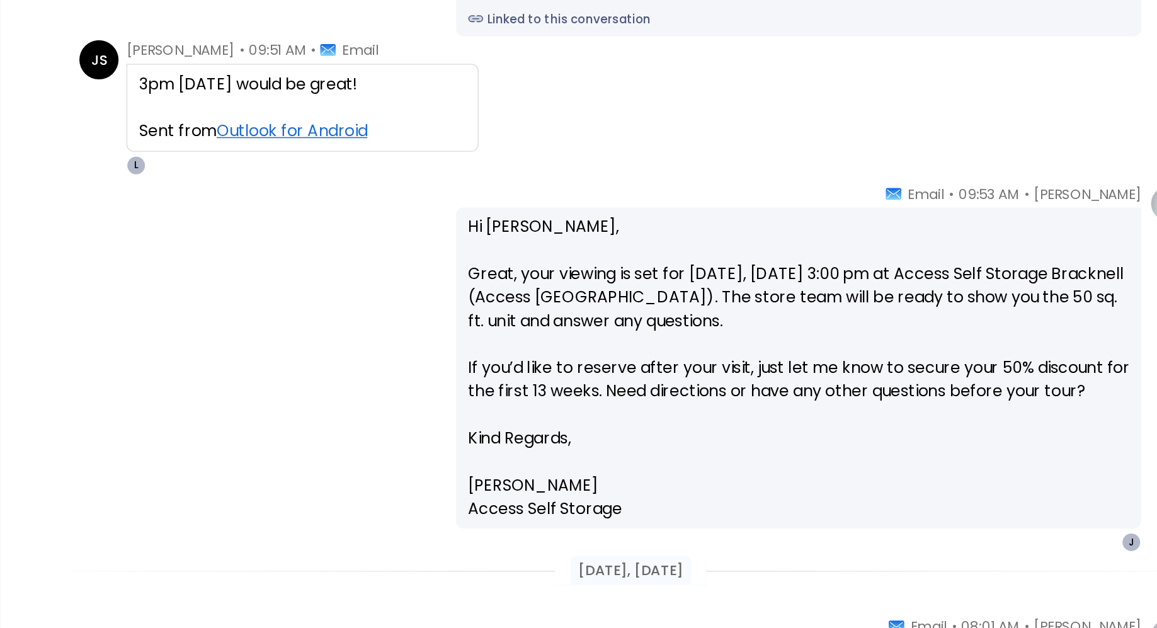
scroll to position [1986, 0]
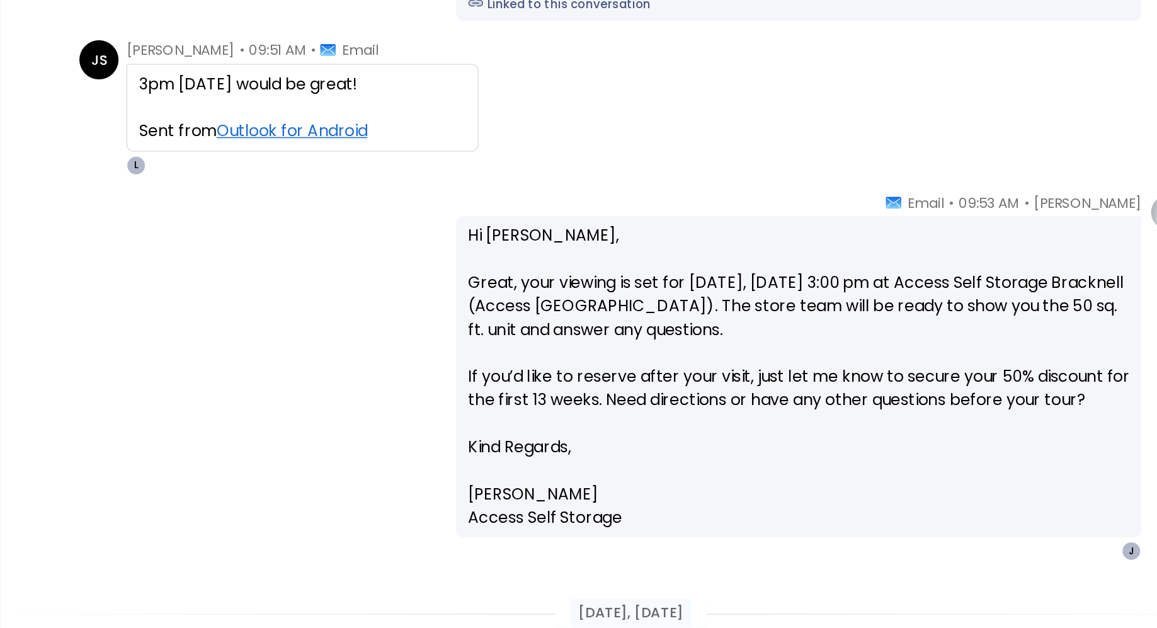
drag, startPoint x: 431, startPoint y: 212, endPoint x: 431, endPoint y: 220, distance: 7.6
click at [431, 218] on div "Joe Strange • 09:51 AM • Email 3pm tomorrow would be great! Sent from Outlook f…" at bounding box center [495, 177] width 227 height 87
click at [460, 299] on div "Laura Chambers • 09:53 AM • Email Hi Joe, Great, your viewing is set for tomorr…" at bounding box center [706, 350] width 718 height 237
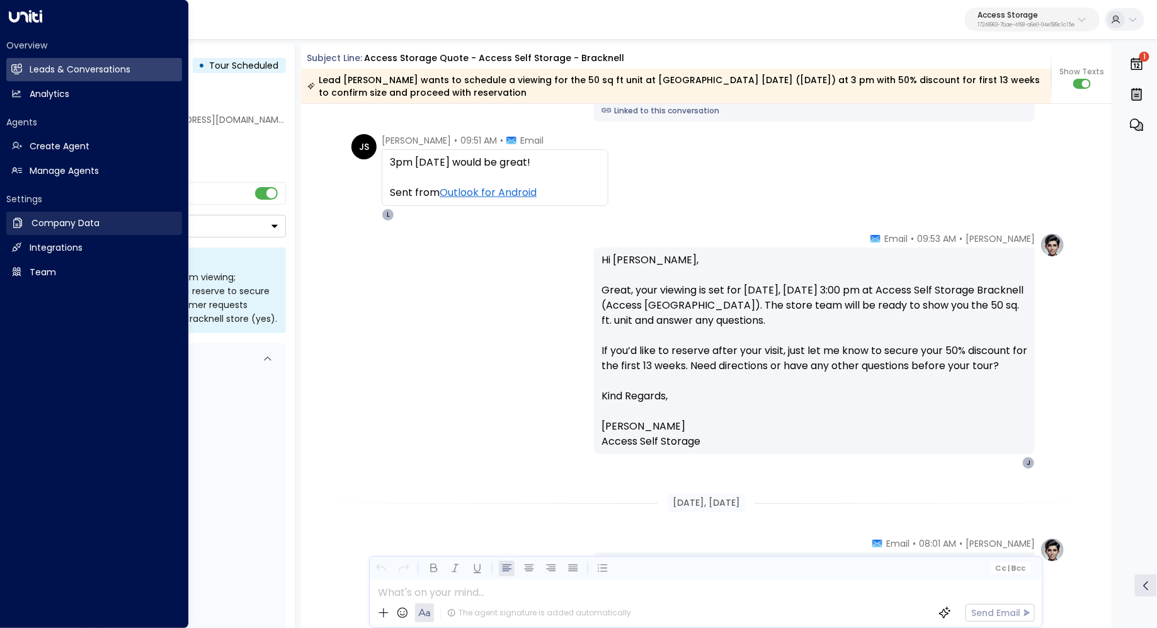
click at [60, 220] on h2 "Company Data" at bounding box center [65, 223] width 68 height 13
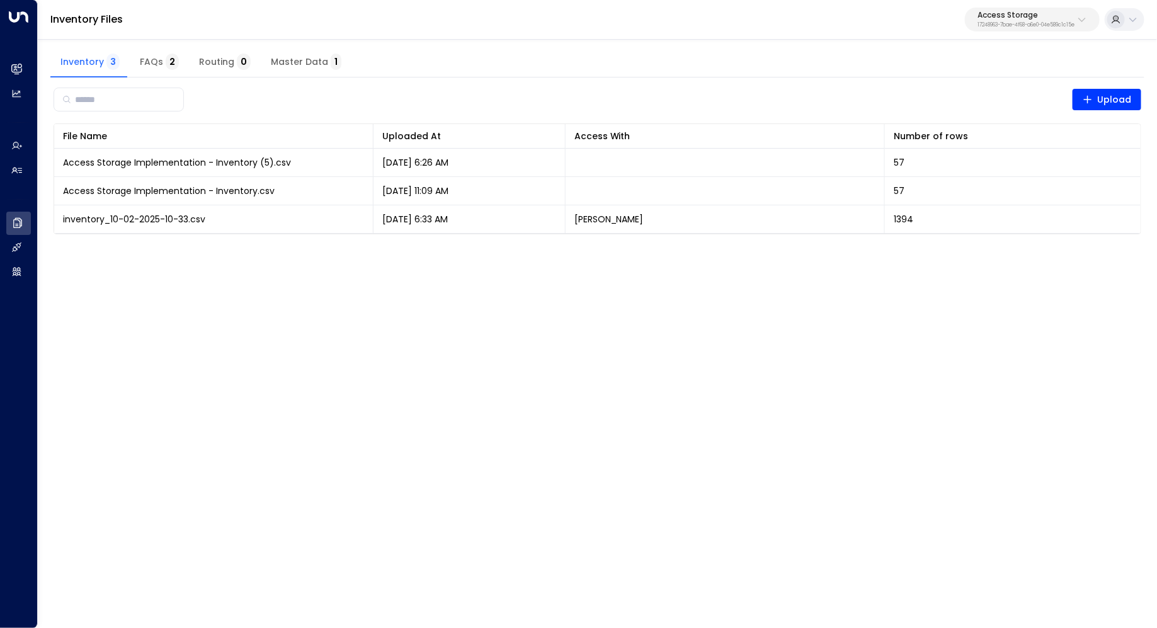
click at [287, 61] on span "Master Data 1" at bounding box center [306, 62] width 71 height 11
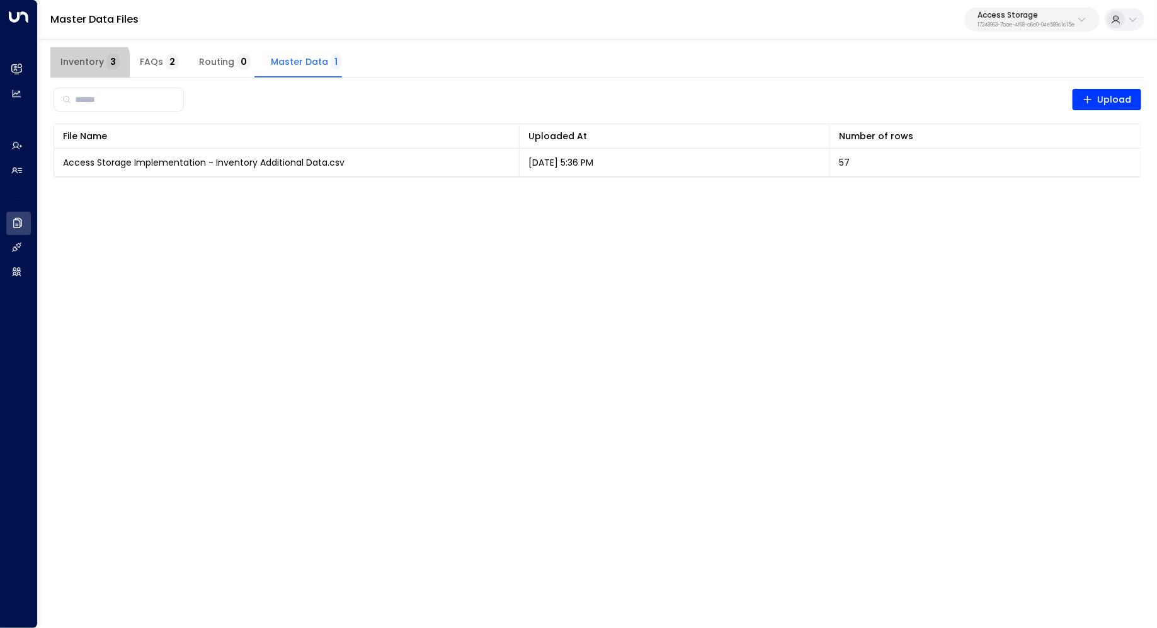
click at [84, 66] on span "Inventory 3" at bounding box center [89, 62] width 59 height 11
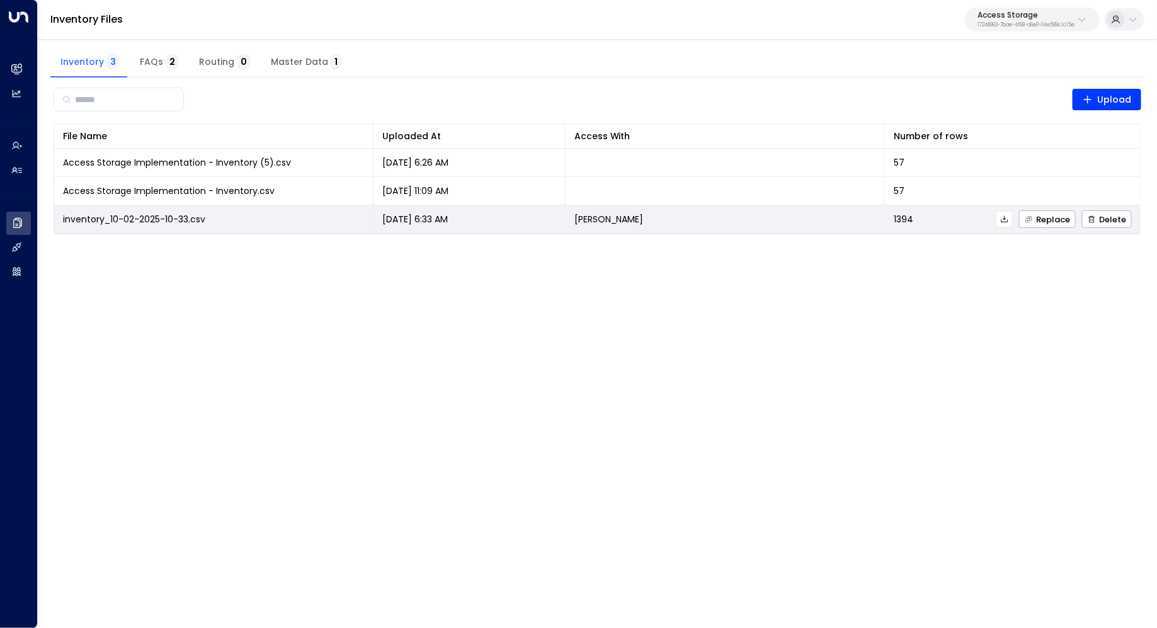
click at [925, 220] on icon at bounding box center [1004, 219] width 9 height 9
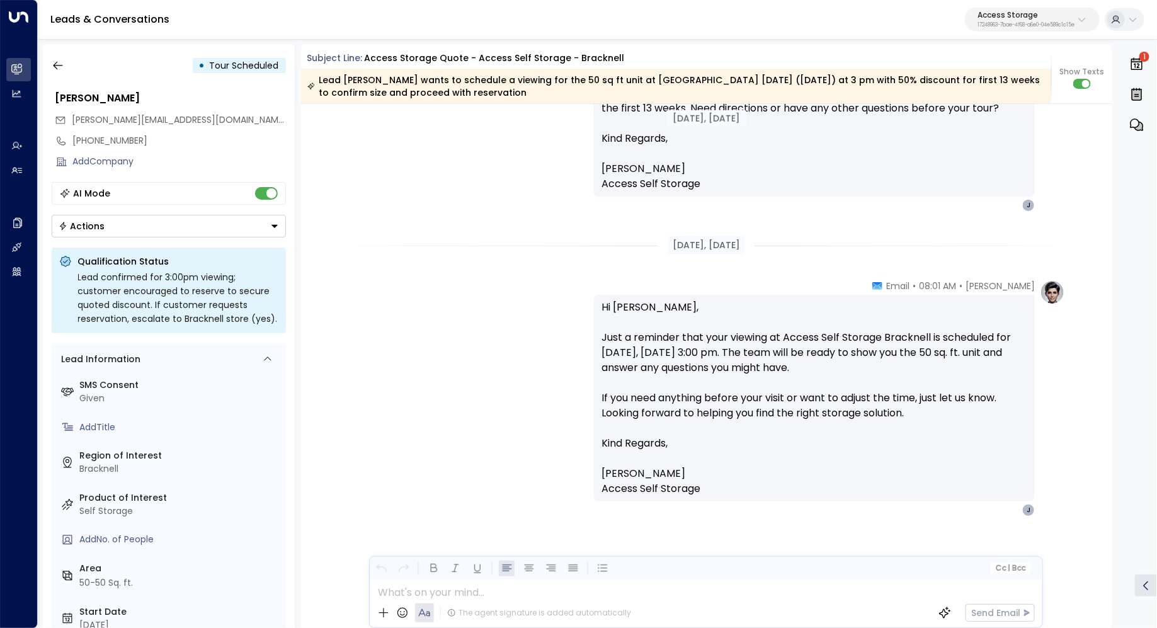
scroll to position [2602, 0]
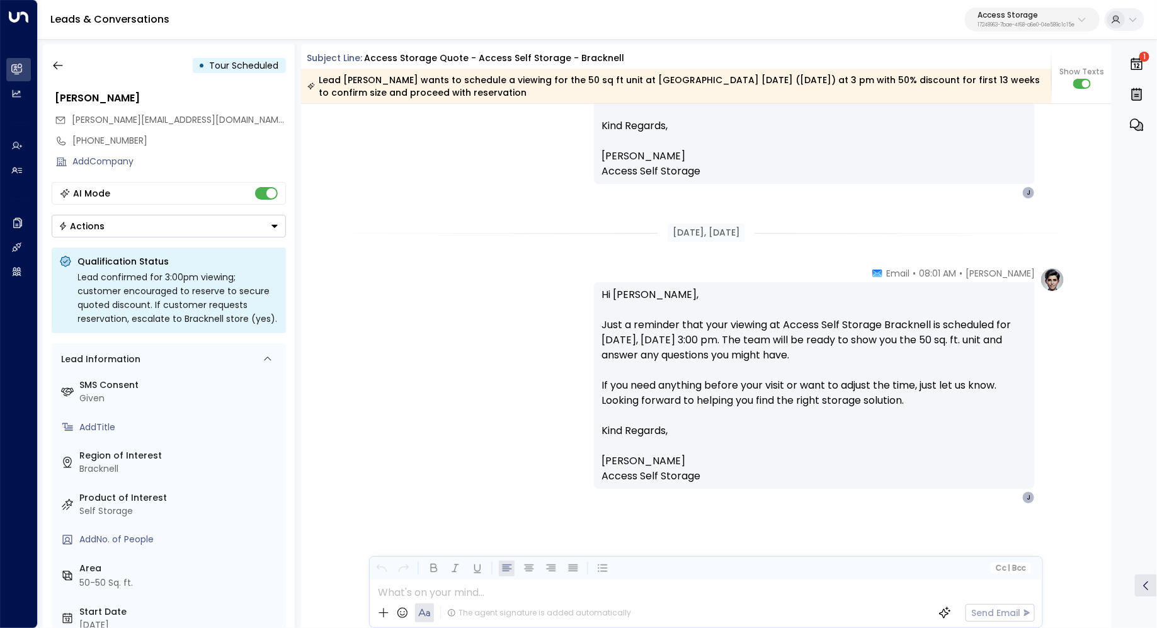
drag, startPoint x: 681, startPoint y: 321, endPoint x: 681, endPoint y: 329, distance: 8.8
click at [681, 329] on p "Hi Joe, Just a reminder that your viewing at Access Self Storage Bracknell is s…" at bounding box center [814, 355] width 426 height 136
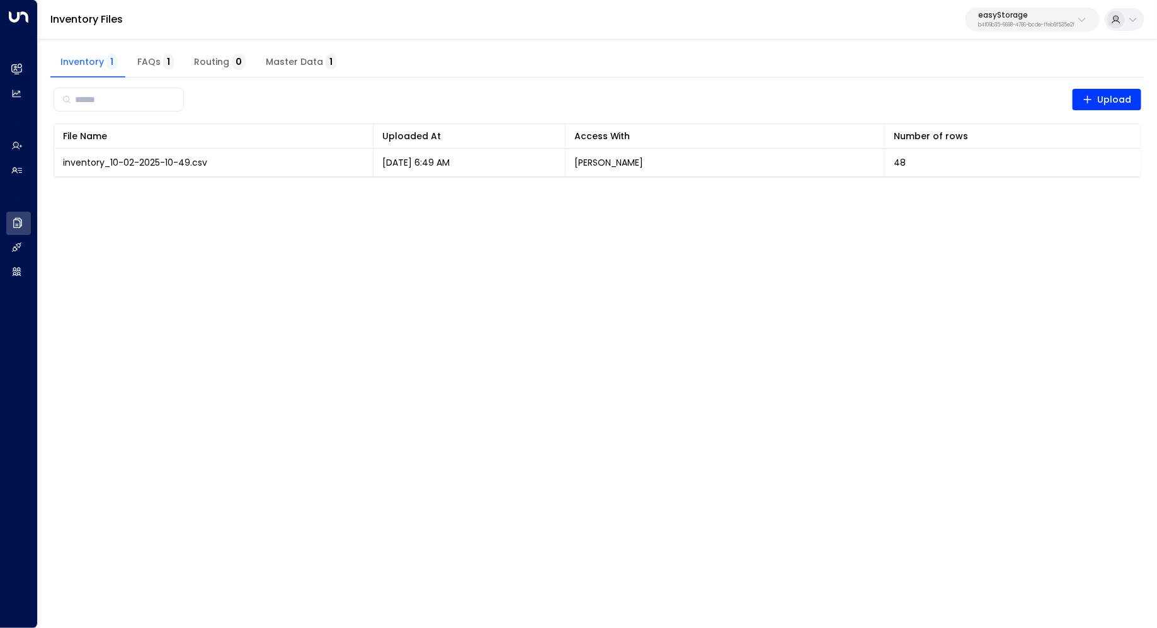
click at [1049, 23] on p "b4f09b35-6698-4786-bcde-ffeb9f535e2f" at bounding box center [1026, 25] width 96 height 5
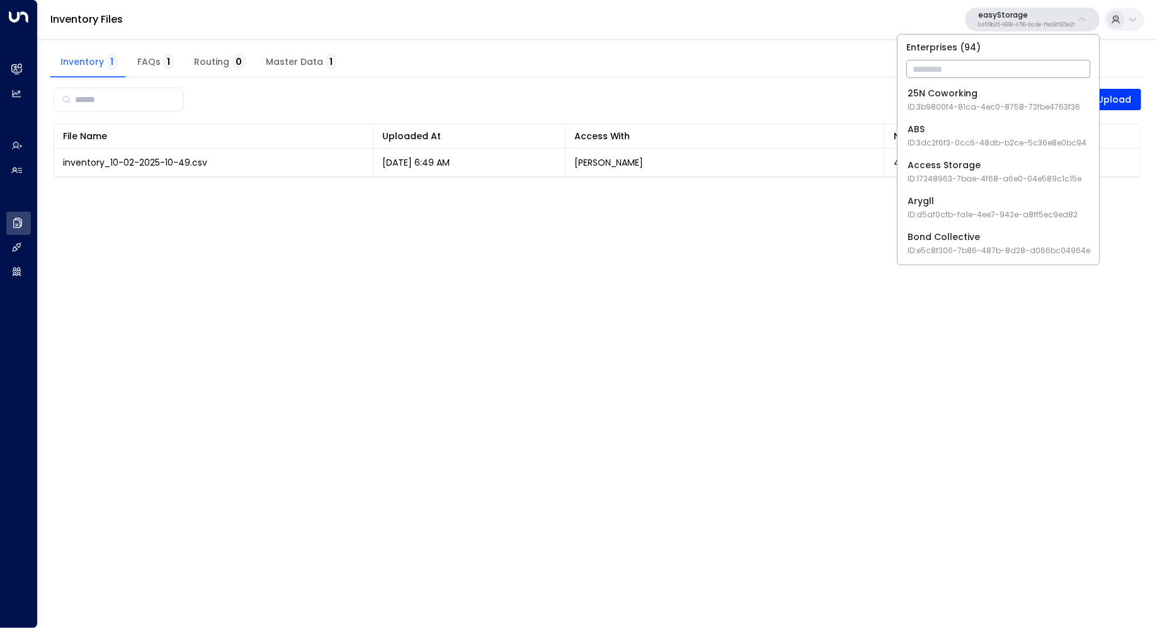
click at [991, 67] on input "text" at bounding box center [998, 68] width 184 height 23
click at [960, 67] on input "text" at bounding box center [998, 68] width 184 height 23
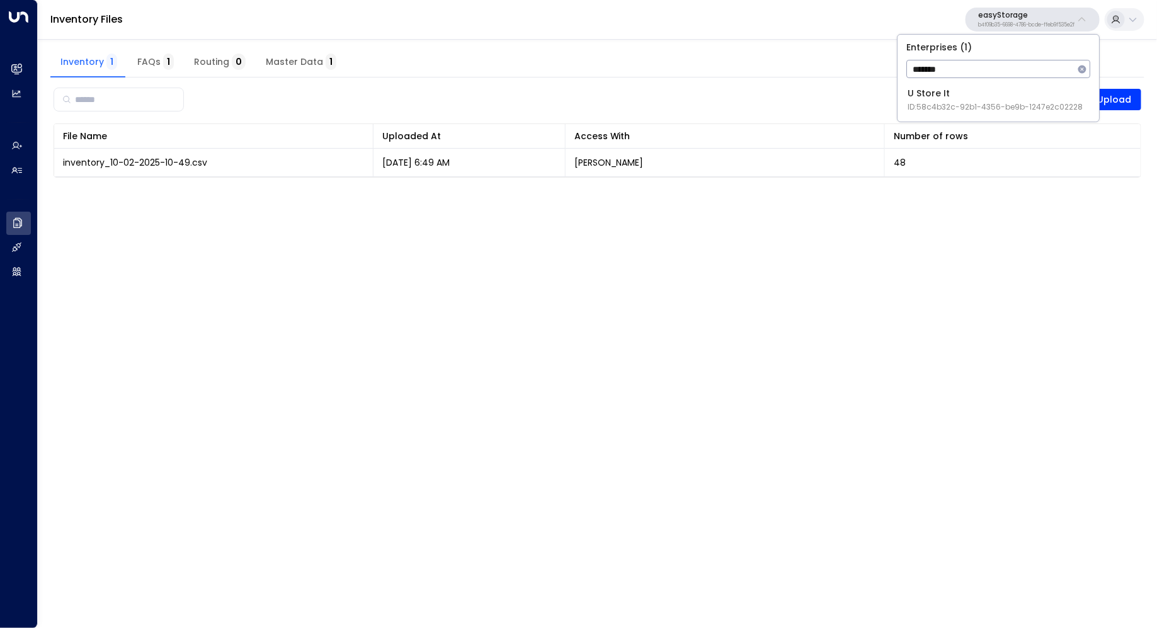
type input "*******"
click at [965, 99] on div "U Store It ID: 58c4b32c-92b1-4356-be9b-1247e2c02228" at bounding box center [995, 100] width 175 height 26
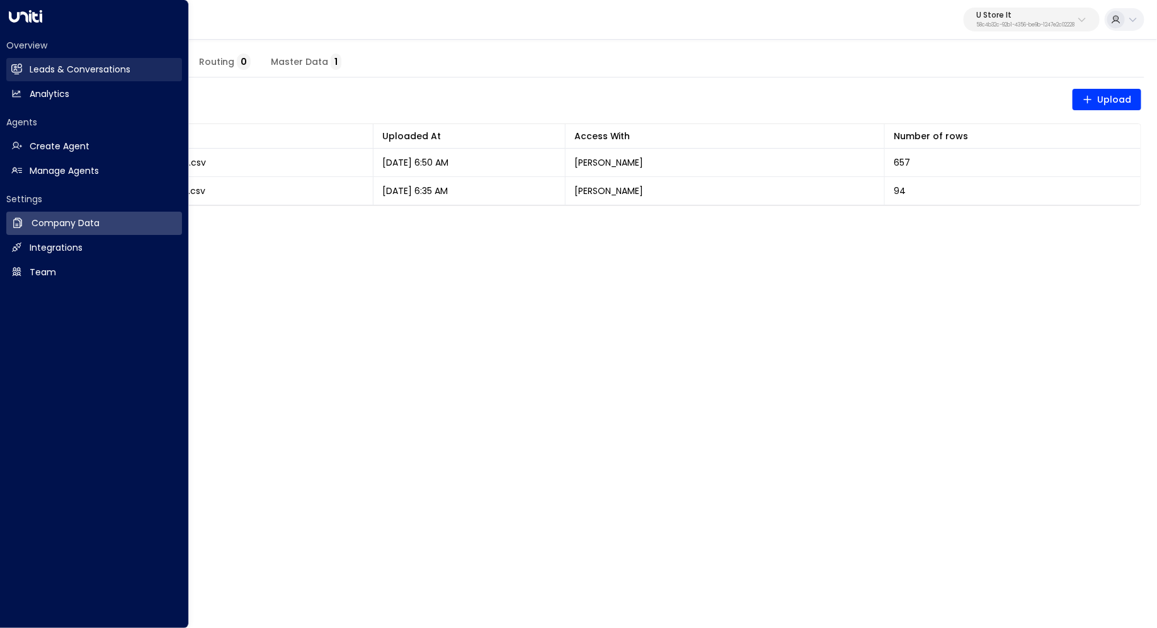
click at [67, 64] on h2 "Leads & Conversations" at bounding box center [80, 69] width 101 height 13
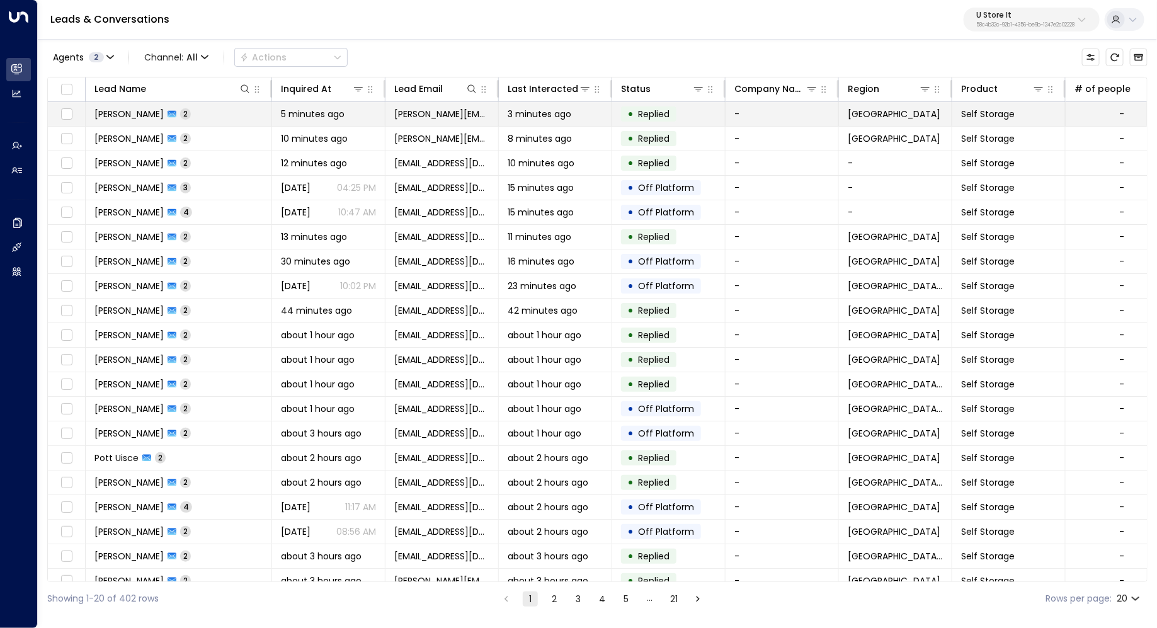
click at [137, 111] on span "[PERSON_NAME]" at bounding box center [128, 114] width 69 height 13
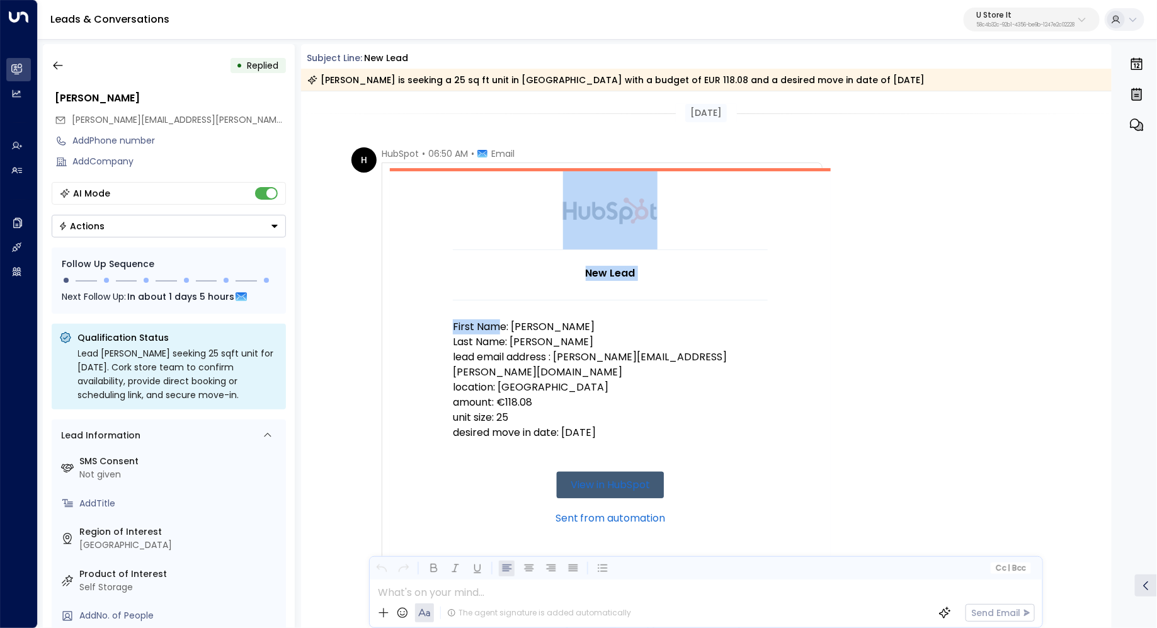
drag, startPoint x: 430, startPoint y: 331, endPoint x: 498, endPoint y: 333, distance: 68.0
click at [498, 333] on td "New Lead First Name: [PERSON_NAME] Last Name: [PERSON_NAME] lead email address …" at bounding box center [610, 362] width 441 height 389
click at [498, 333] on p "First Name: [PERSON_NAME]" at bounding box center [610, 326] width 315 height 15
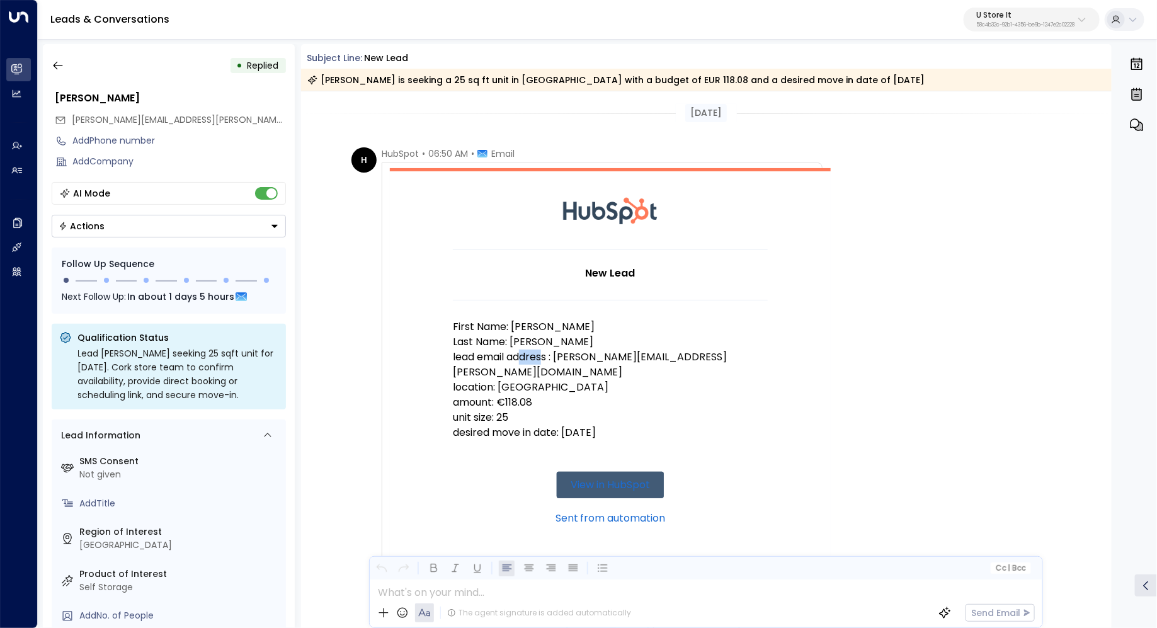
drag, startPoint x: 520, startPoint y: 354, endPoint x: 544, endPoint y: 354, distance: 23.3
click at [544, 354] on p "lead email address : [PERSON_NAME][EMAIL_ADDRESS][PERSON_NAME][DOMAIN_NAME]" at bounding box center [610, 365] width 315 height 30
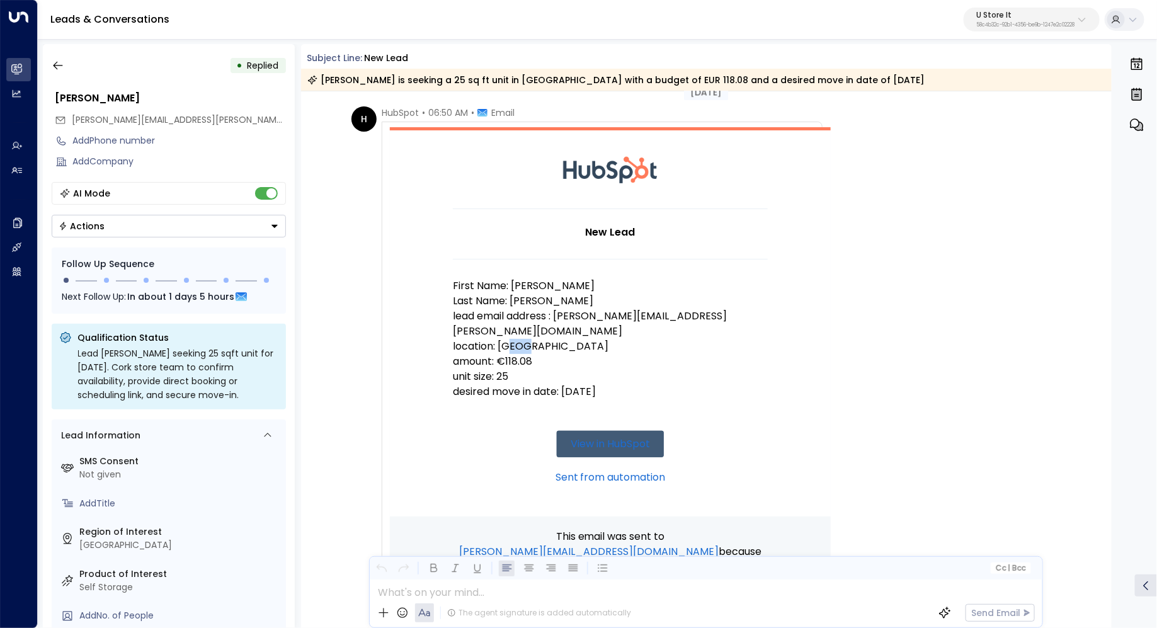
drag, startPoint x: 513, startPoint y: 331, endPoint x: 525, endPoint y: 331, distance: 12.6
click at [525, 339] on p "location: [GEOGRAPHIC_DATA]" at bounding box center [610, 346] width 315 height 15
drag, startPoint x: 507, startPoint y: 346, endPoint x: 518, endPoint y: 346, distance: 10.7
click at [518, 354] on p "amount: €118.08" at bounding box center [610, 361] width 315 height 15
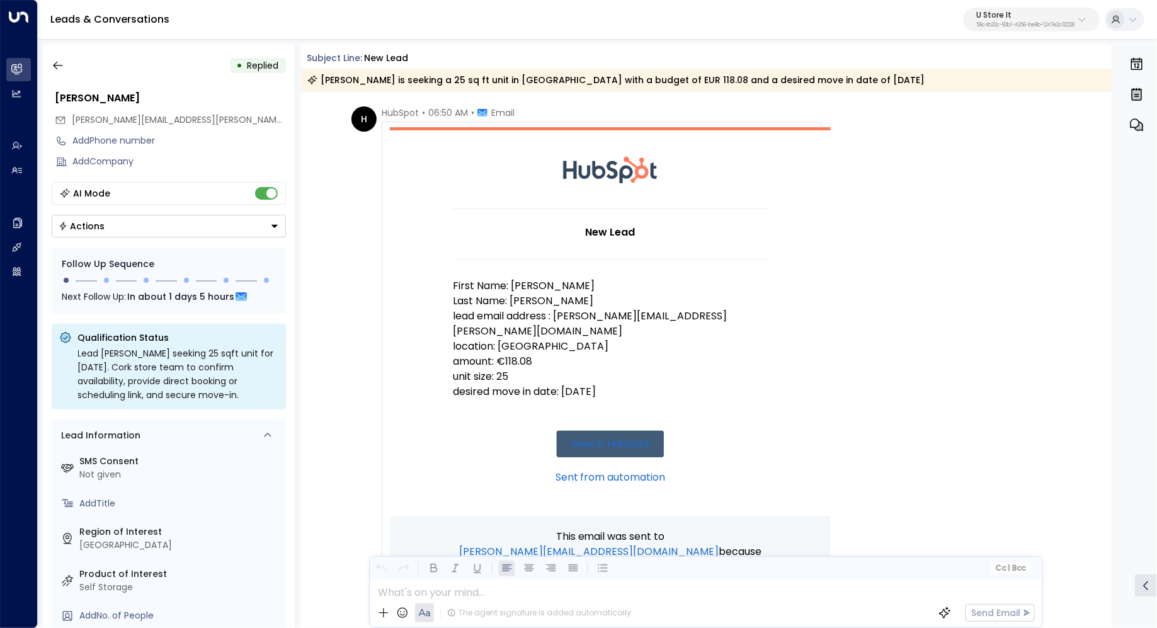
click at [494, 369] on p "unit size: 25" at bounding box center [610, 376] width 315 height 15
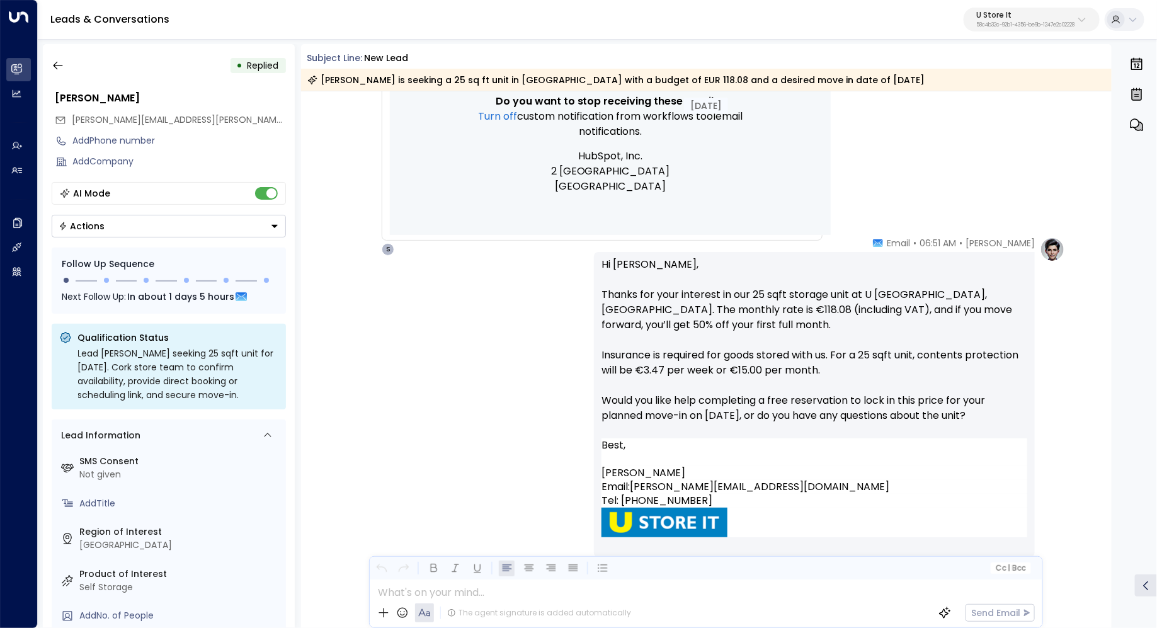
scroll to position [559, 0]
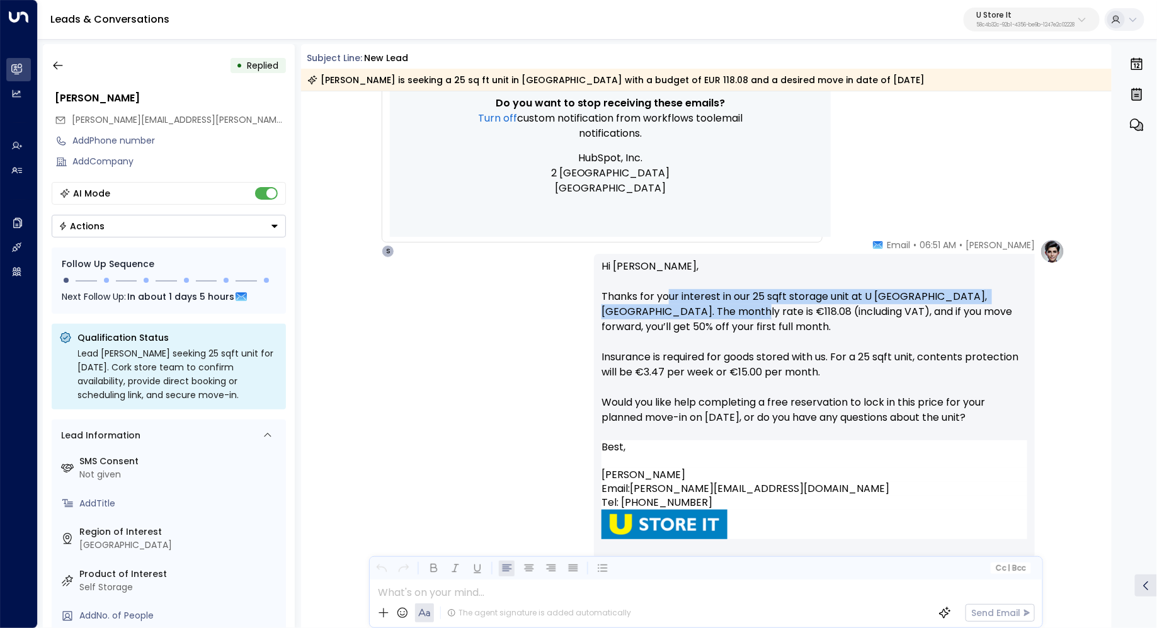
drag, startPoint x: 668, startPoint y: 298, endPoint x: 668, endPoint y: 318, distance: 20.2
click at [668, 318] on p "Hi [PERSON_NAME], Thanks for your interest in our 25 sqft storage unit at U [GE…" at bounding box center [814, 349] width 426 height 181
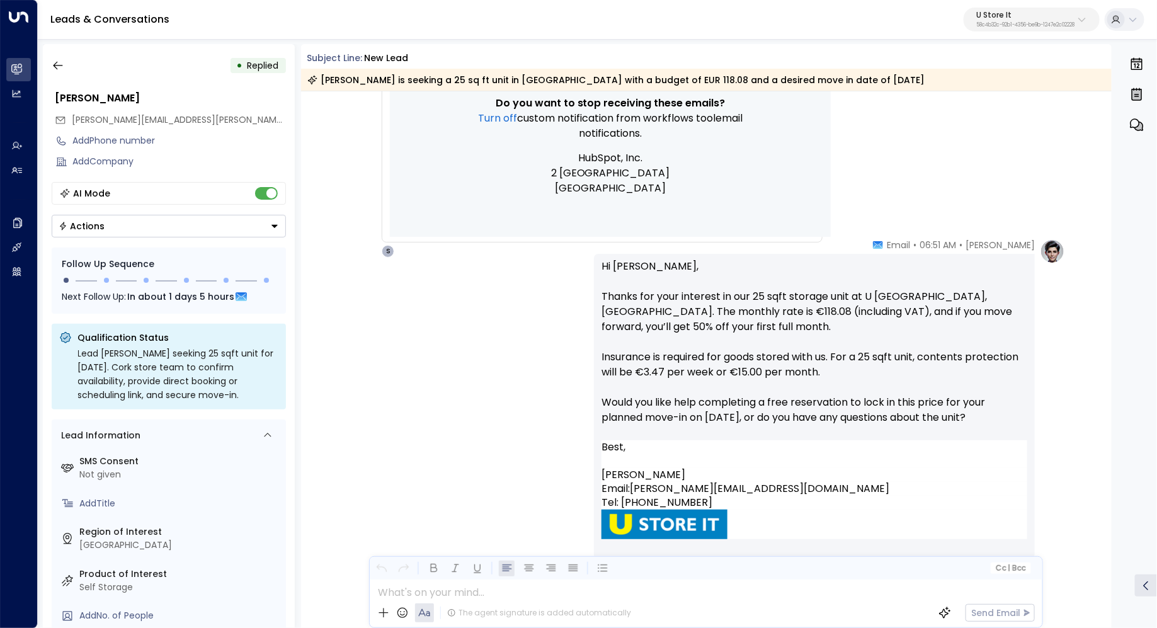
click at [780, 292] on p "Hi [PERSON_NAME], Thanks for your interest in our 25 sqft storage unit at U [GE…" at bounding box center [814, 349] width 426 height 181
drag, startPoint x: 681, startPoint y: 356, endPoint x: 743, endPoint y: 356, distance: 61.7
click at [743, 356] on p "Hi [PERSON_NAME], Thanks for your interest in our 25 sqft storage unit at U [GE…" at bounding box center [814, 349] width 426 height 181
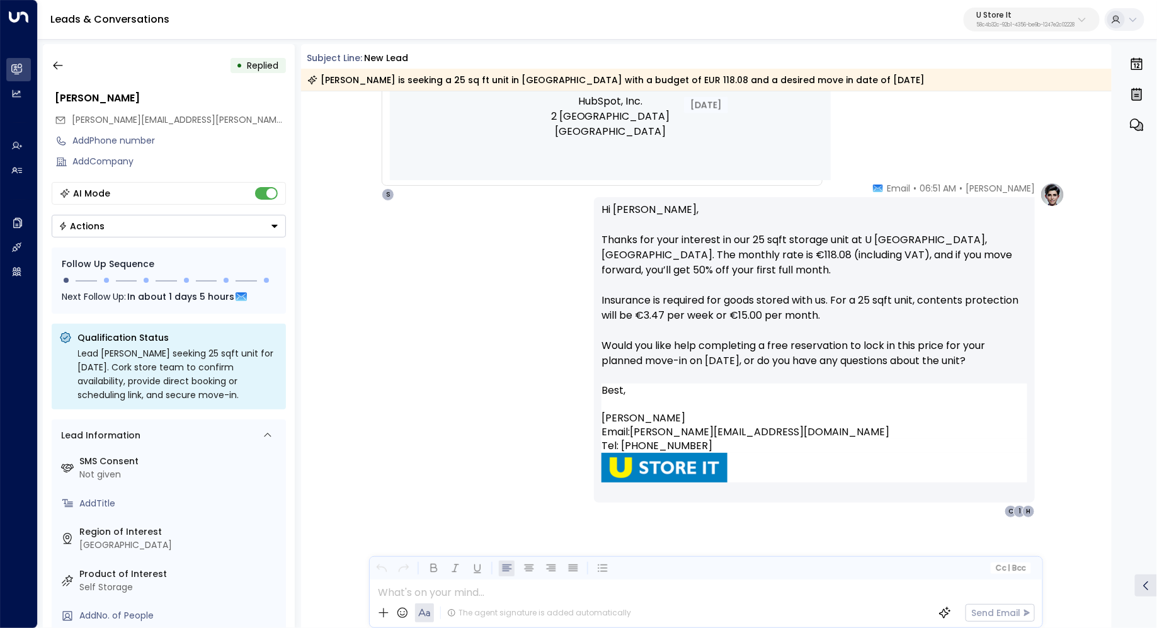
scroll to position [630, 0]
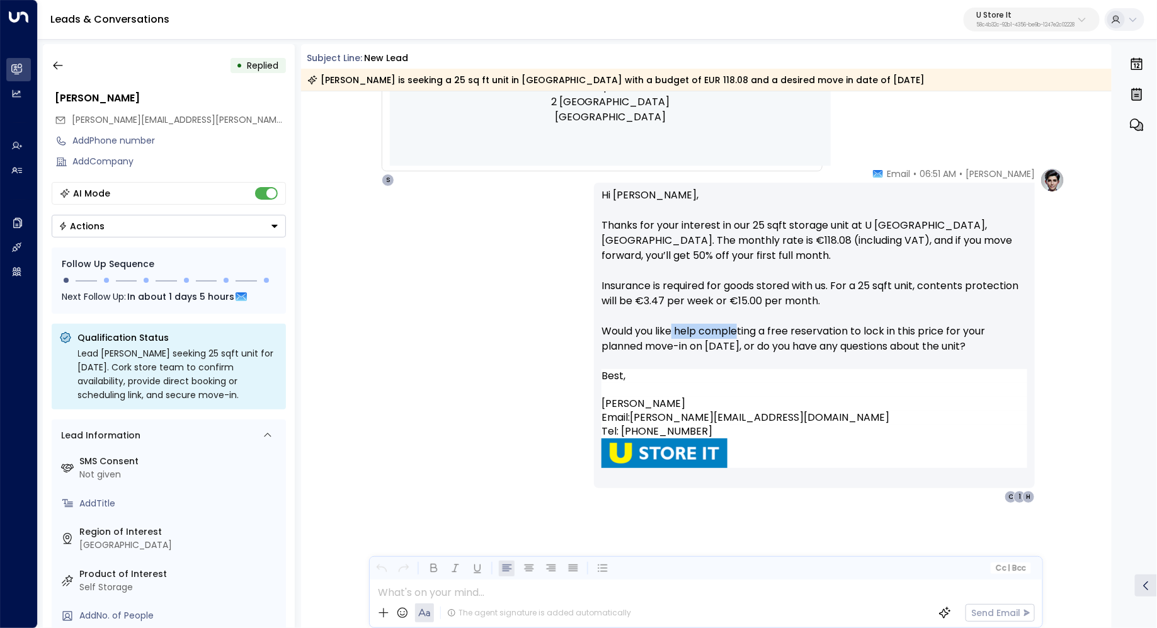
drag, startPoint x: 670, startPoint y: 333, endPoint x: 738, endPoint y: 330, distance: 67.5
click at [738, 330] on p "Hi [PERSON_NAME], Thanks for your interest in our 25 sqft storage unit at U [GE…" at bounding box center [814, 278] width 426 height 181
click at [801, 336] on p "Hi [PERSON_NAME], Thanks for your interest in our 25 sqft storage unit at U [GE…" at bounding box center [814, 278] width 426 height 181
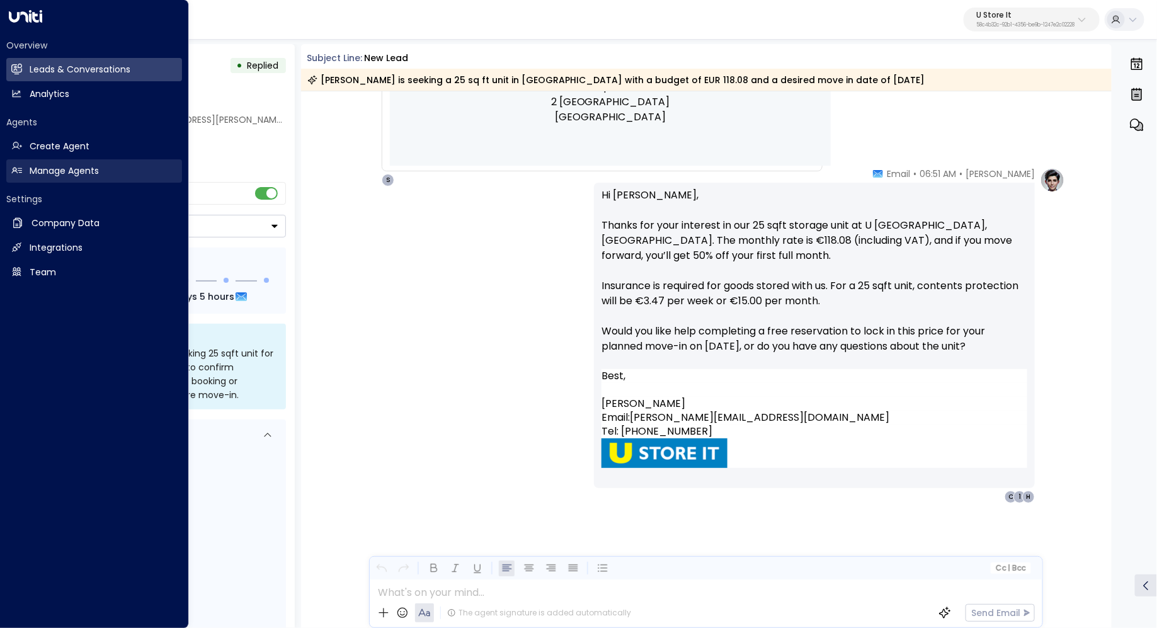
click at [58, 181] on link "Manage Agents Manage Agents" at bounding box center [94, 170] width 176 height 23
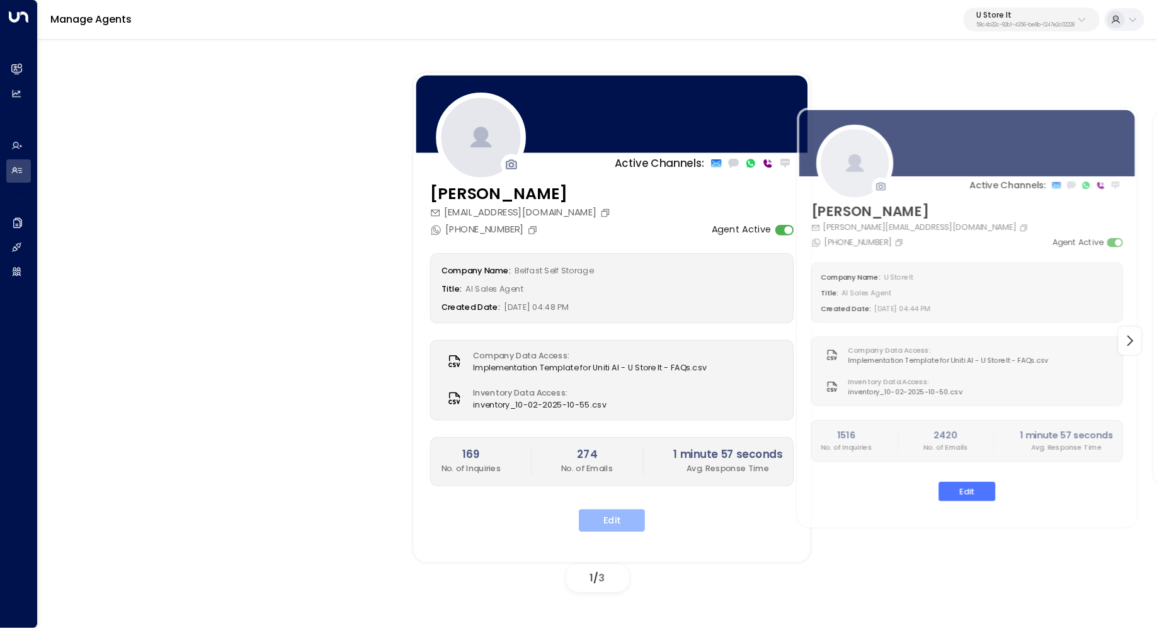
click at [626, 518] on button "Edit" at bounding box center [612, 521] width 66 height 23
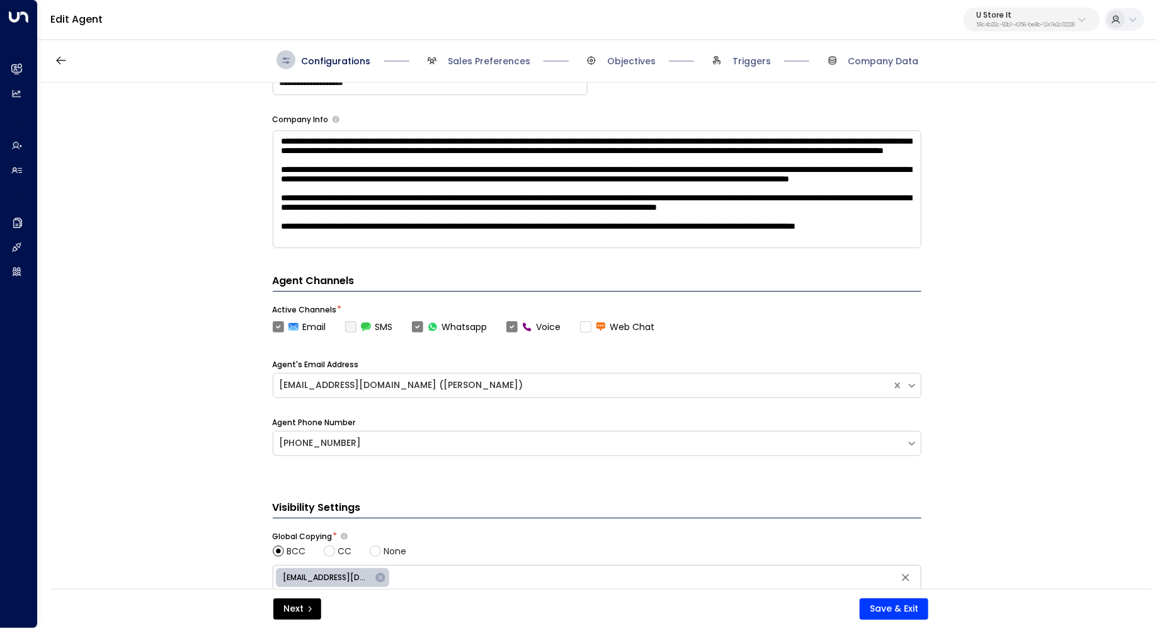
scroll to position [437, 0]
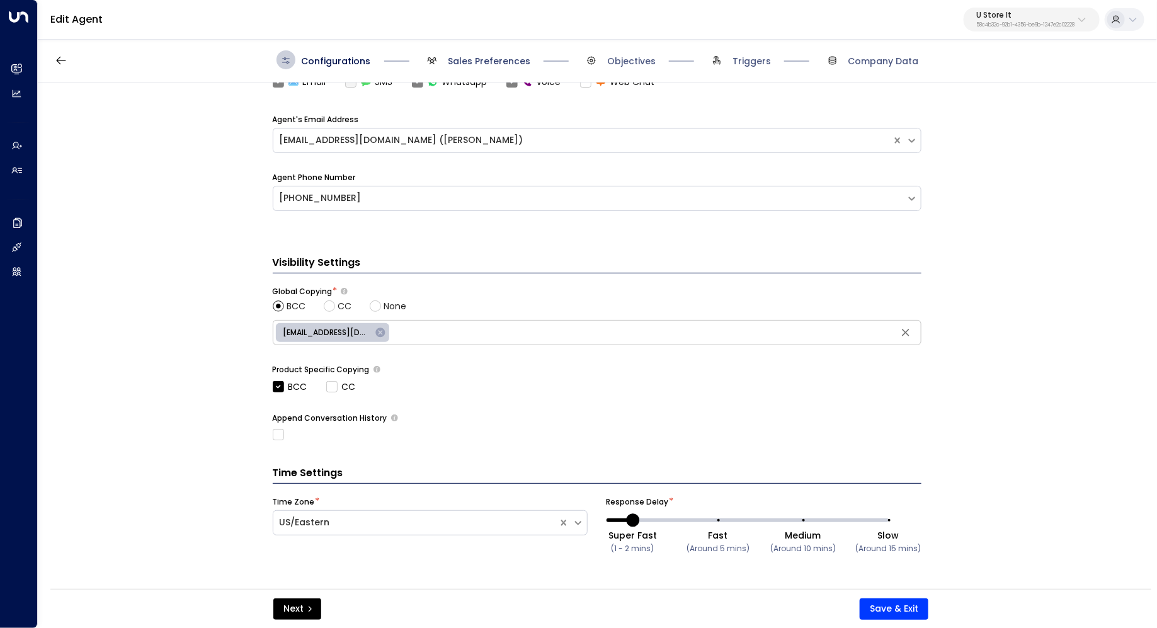
click at [489, 64] on span "Sales Preferences" at bounding box center [489, 61] width 83 height 13
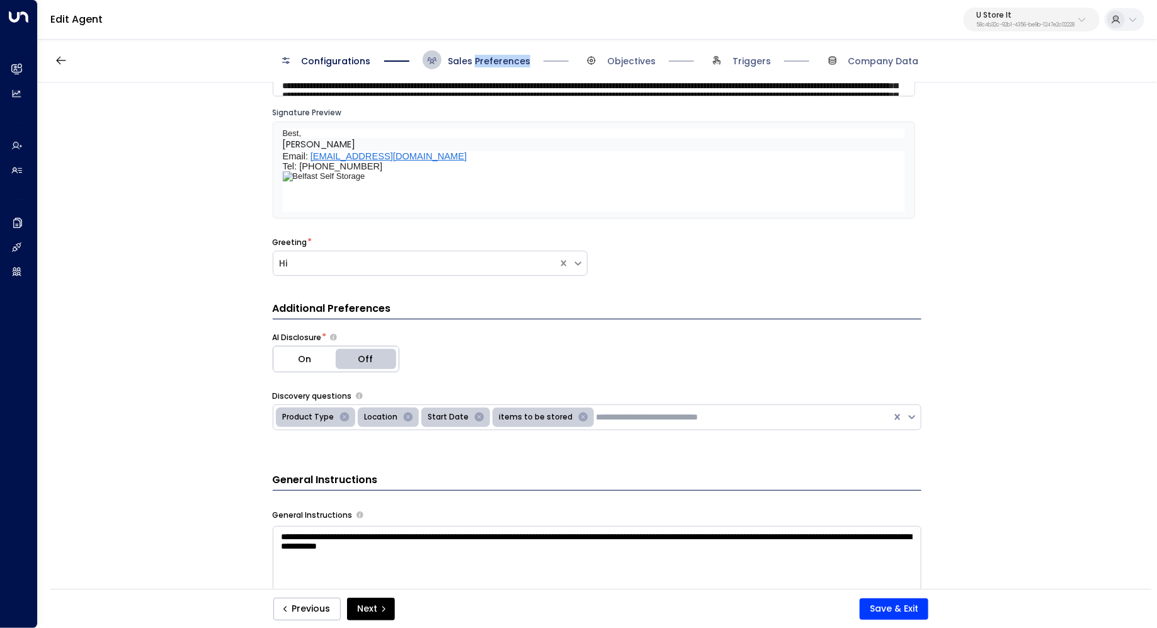
click at [489, 64] on span "Sales Preferences" at bounding box center [489, 61] width 83 height 13
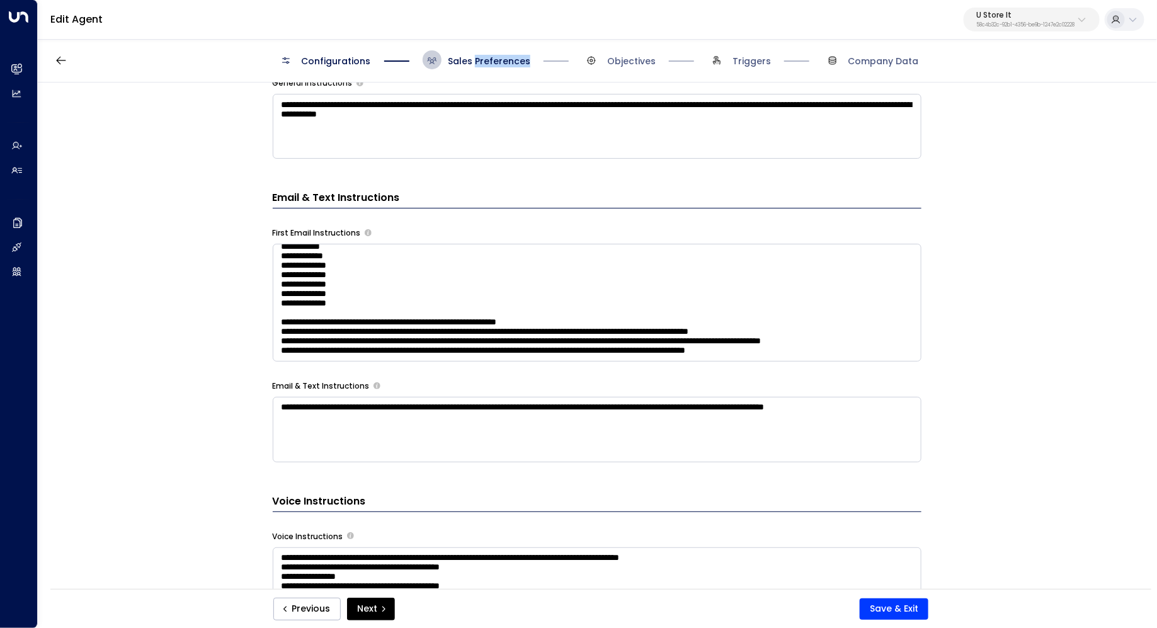
scroll to position [610, 0]
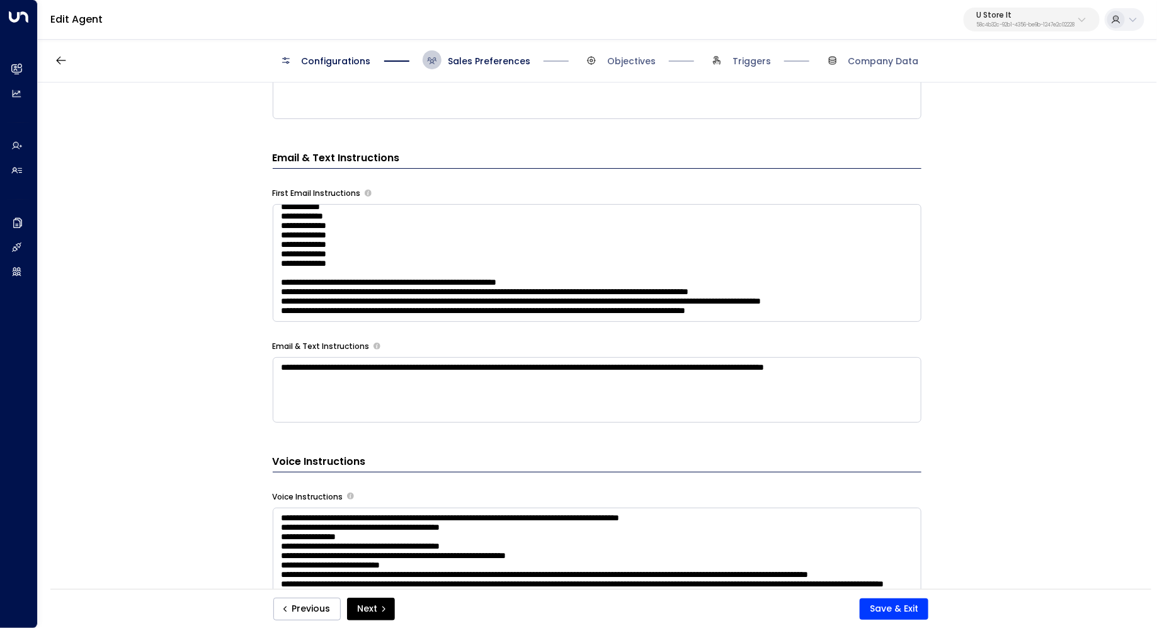
click at [545, 525] on textarea at bounding box center [597, 567] width 649 height 118
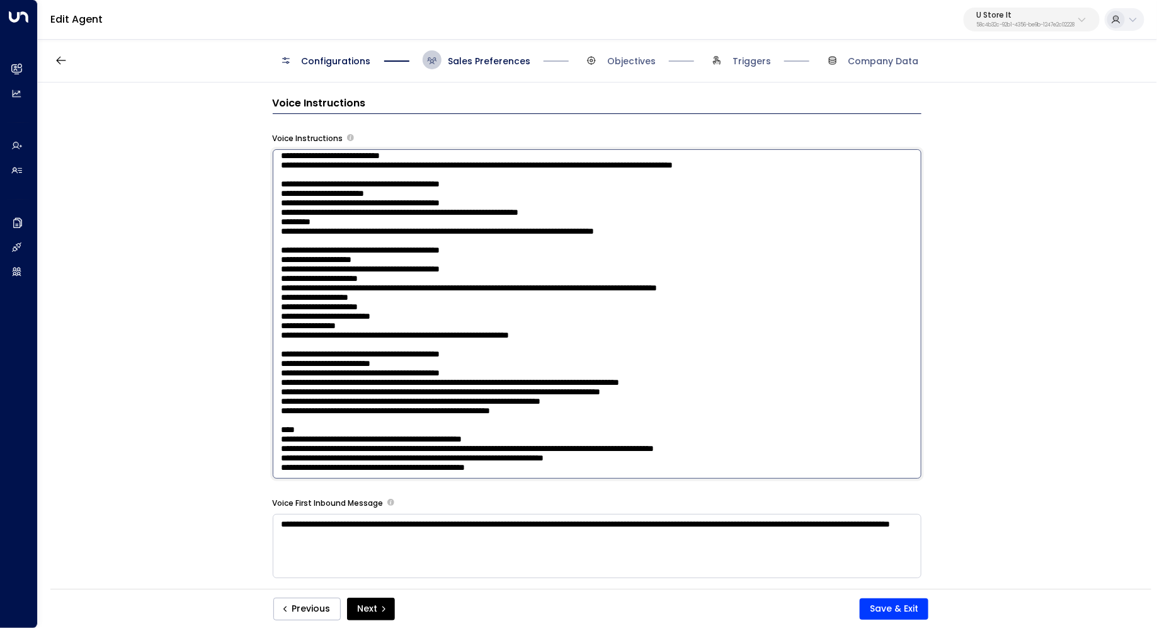
scroll to position [978, 0]
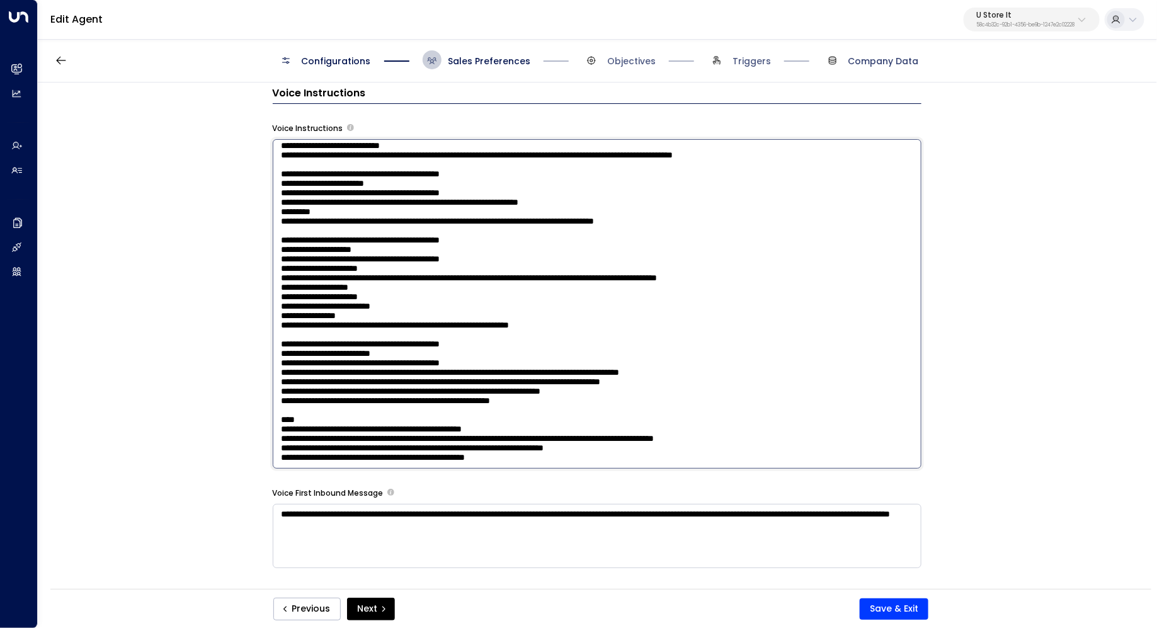
click at [877, 63] on span "Company Data" at bounding box center [883, 61] width 71 height 13
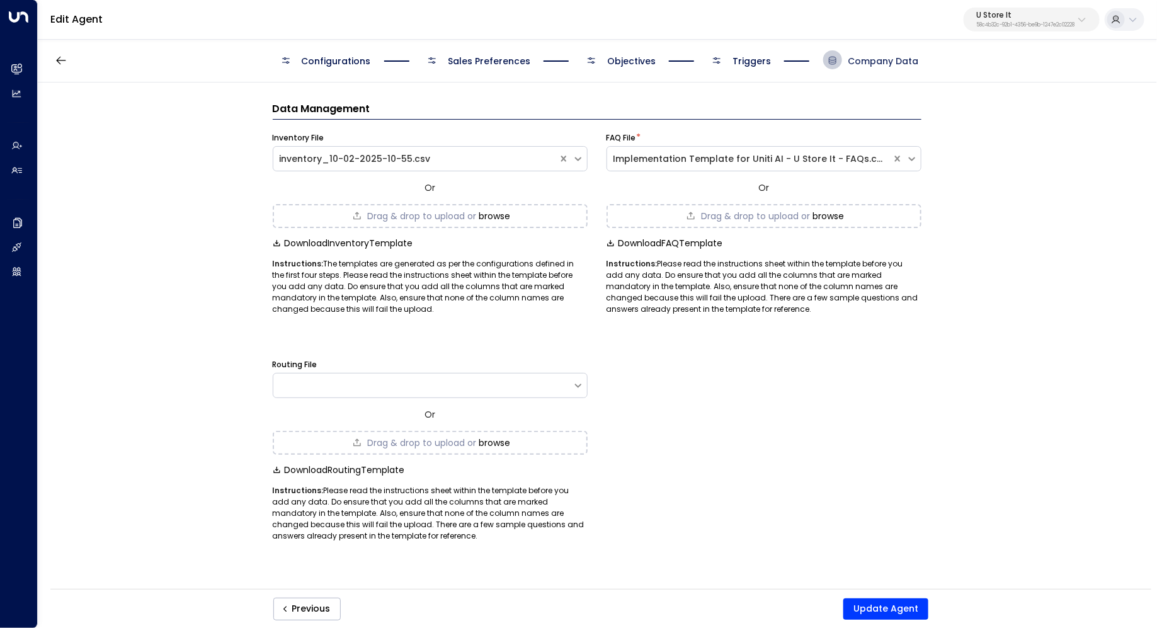
scroll to position [0, 0]
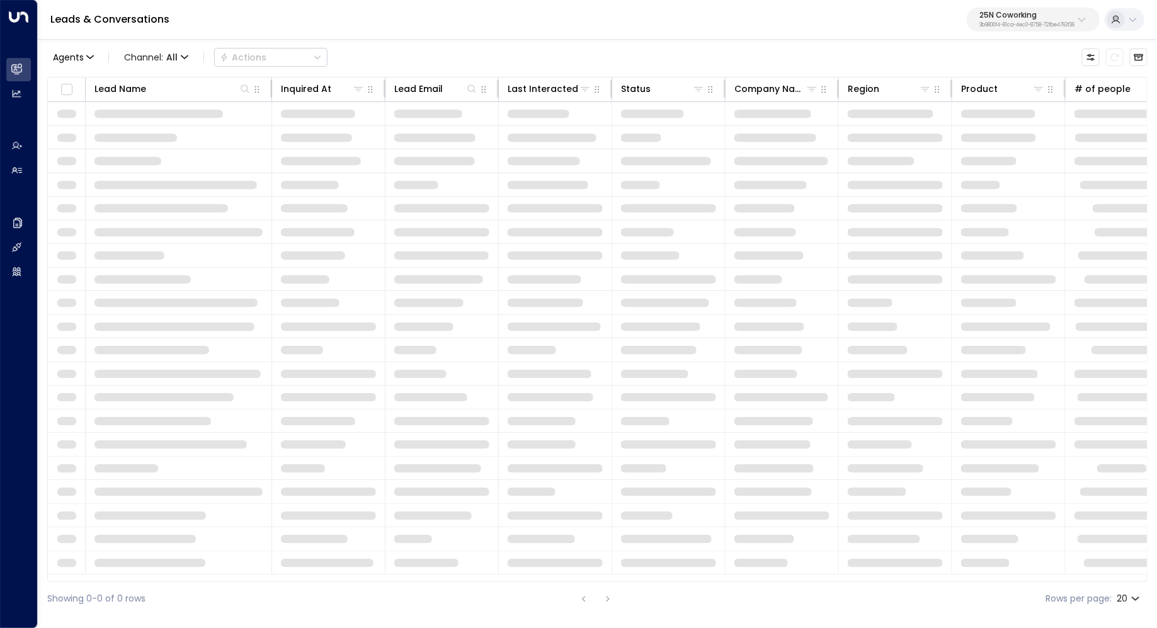
click at [1065, 11] on button "25N Coworking 3b9800f4-81ca-4ec0-8758-72fbe4763f36" at bounding box center [1033, 20] width 133 height 24
type input "***"
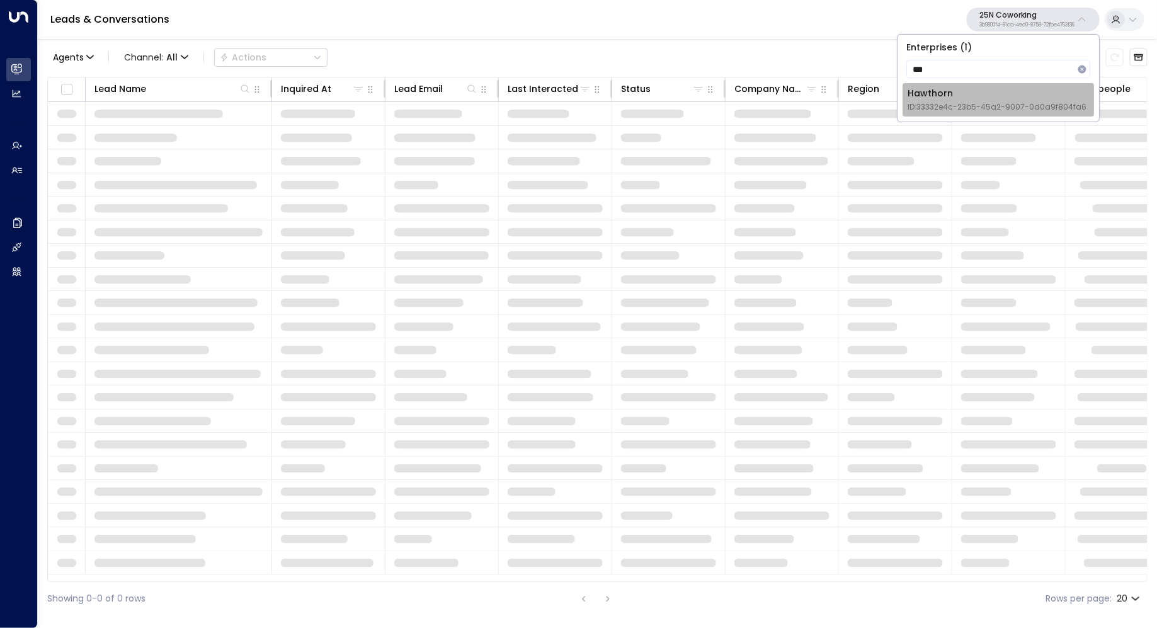
click at [1004, 94] on div "Hawthorn ID: 33332e4c-23b5-45a2-9007-0d0a9f804fa6" at bounding box center [997, 100] width 179 height 26
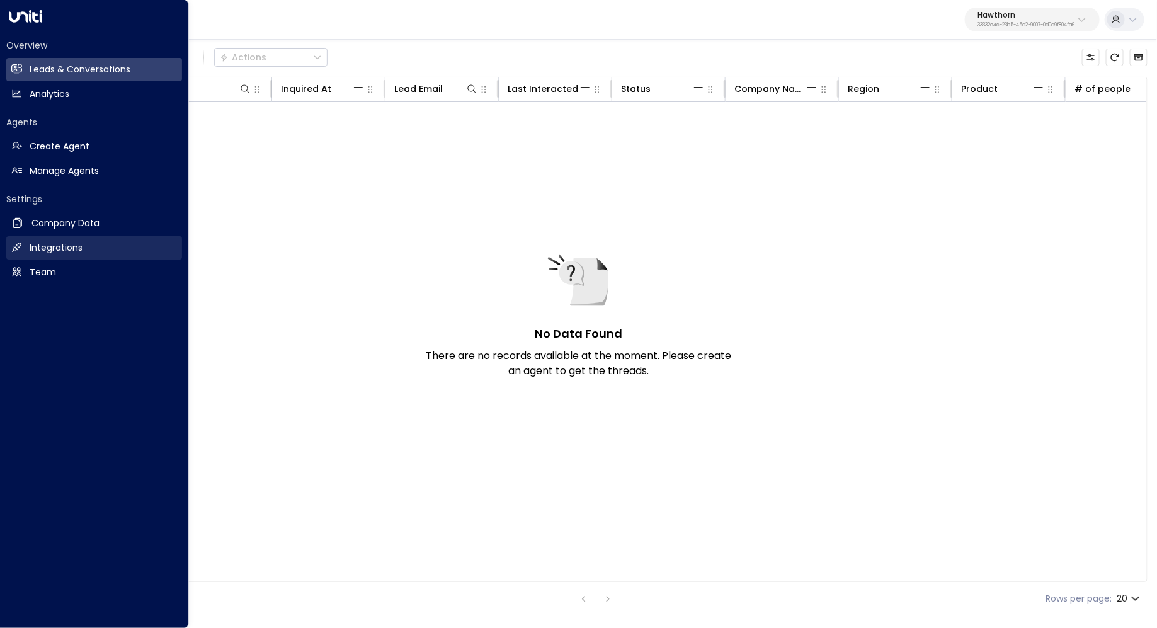
click at [89, 245] on link "Integrations Integrations" at bounding box center [94, 247] width 176 height 23
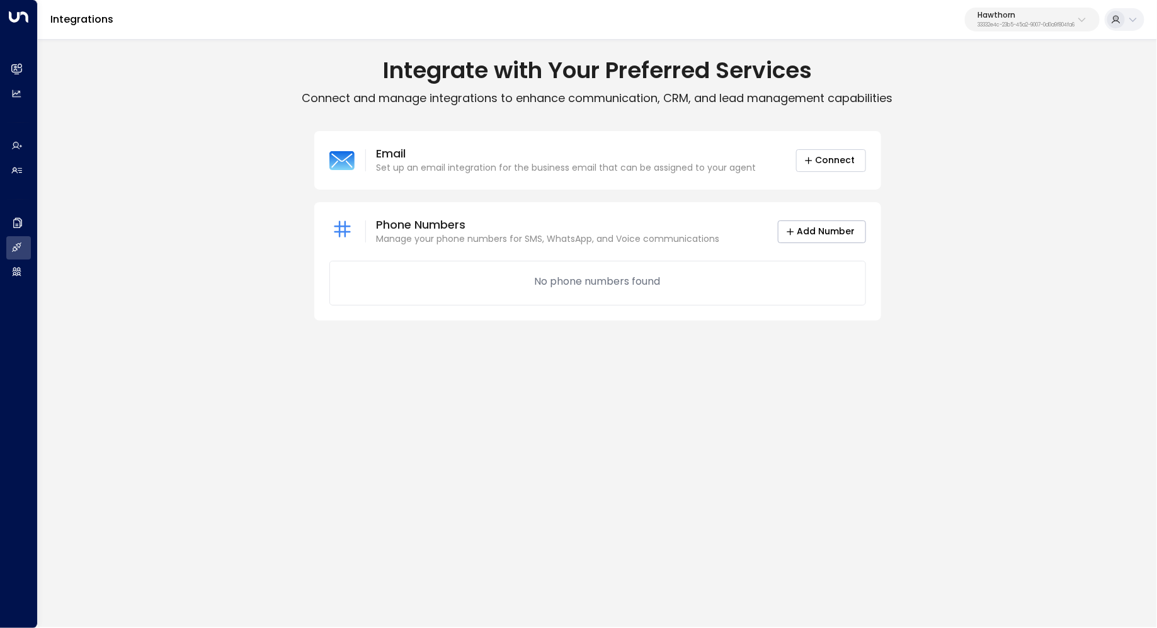
click at [841, 165] on button "Connect" at bounding box center [831, 160] width 70 height 23
